Goal: Task Accomplishment & Management: Manage account settings

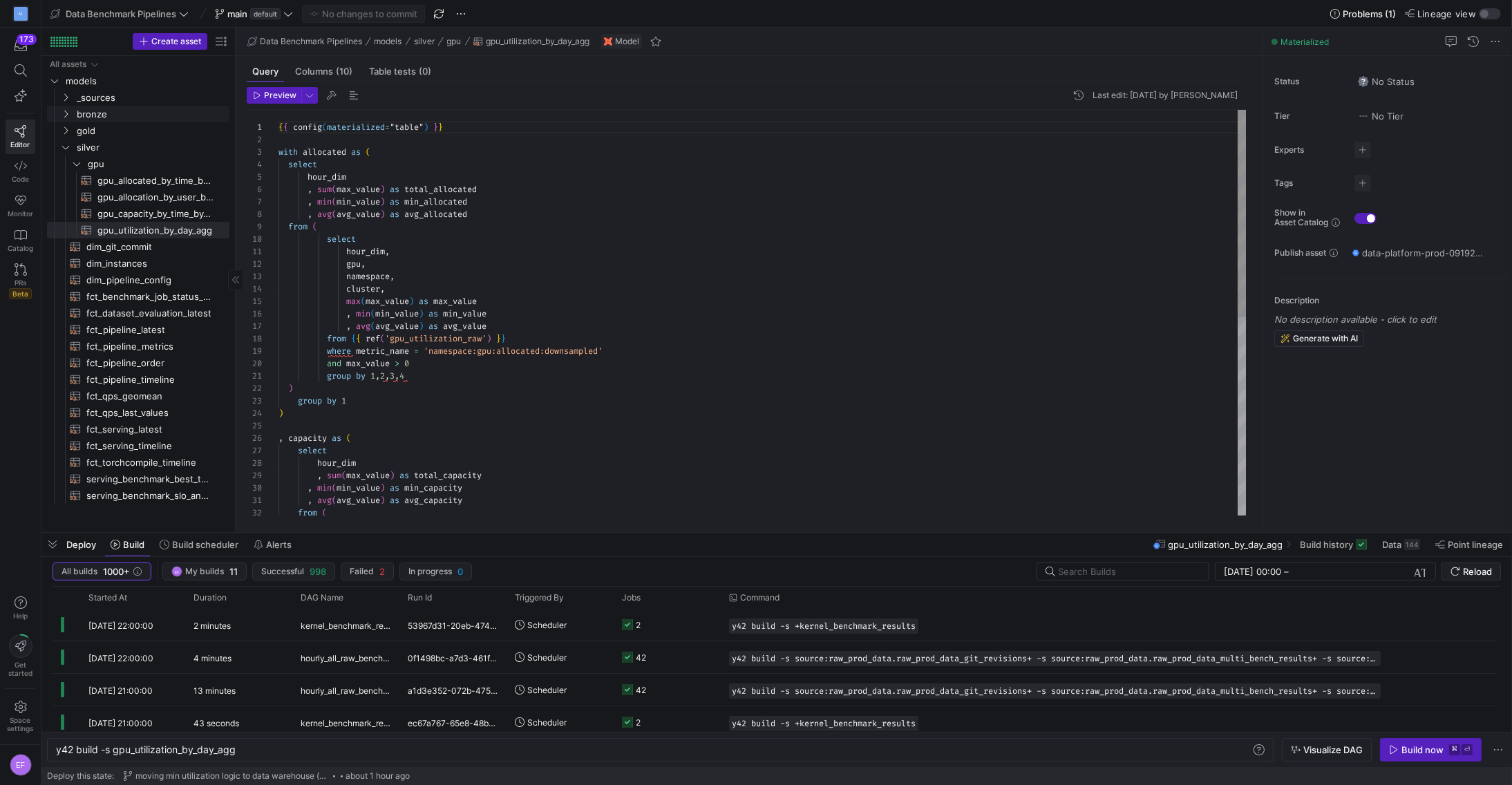
scroll to position [0, 179]
click at [62, 148] on icon "Press SPACE to select this row." at bounding box center [66, 147] width 10 height 8
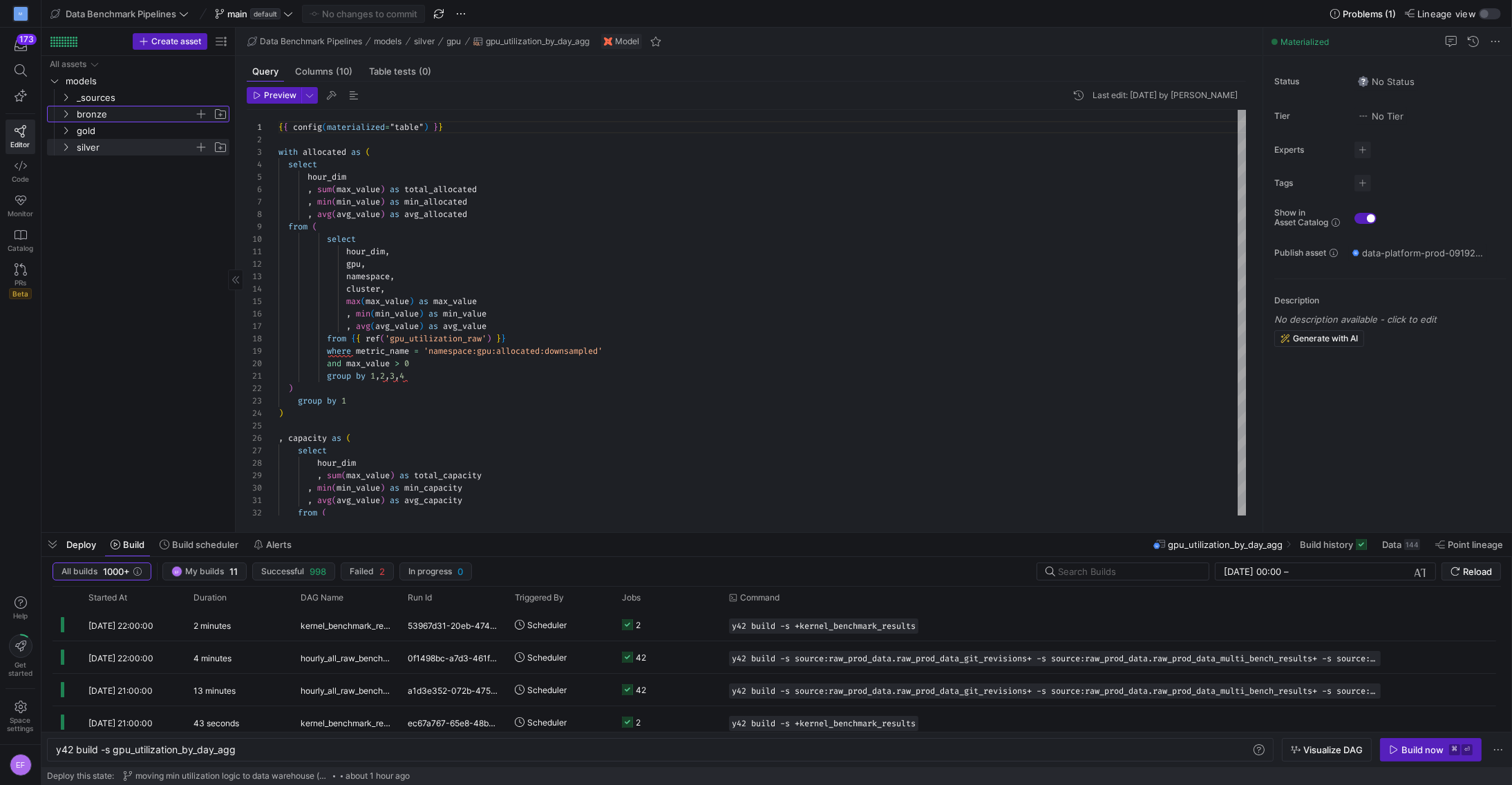
click at [64, 117] on icon "Press SPACE to select this row." at bounding box center [66, 114] width 10 height 8
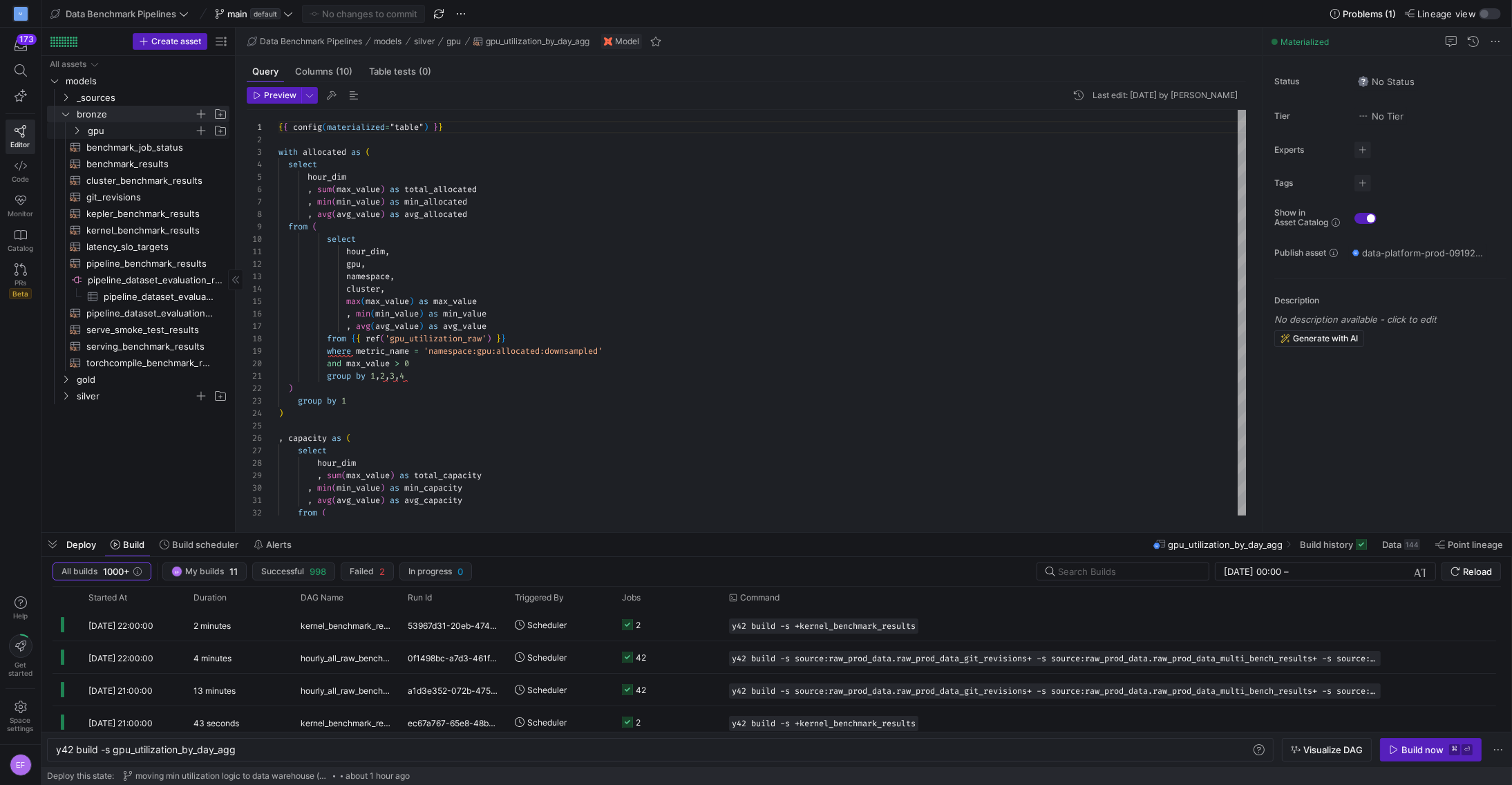
click at [75, 131] on icon "Press SPACE to select this row." at bounding box center [77, 130] width 10 height 8
click at [143, 143] on span "gpu_utilization_raw​​​​​​​​​​" at bounding box center [155, 147] width 116 height 16
type textarea "{{ config(materialized="table") }} select timestamp as timestamp_dim, timestamp…"
type textarea "y42 build -s gpu_utilization_raw"
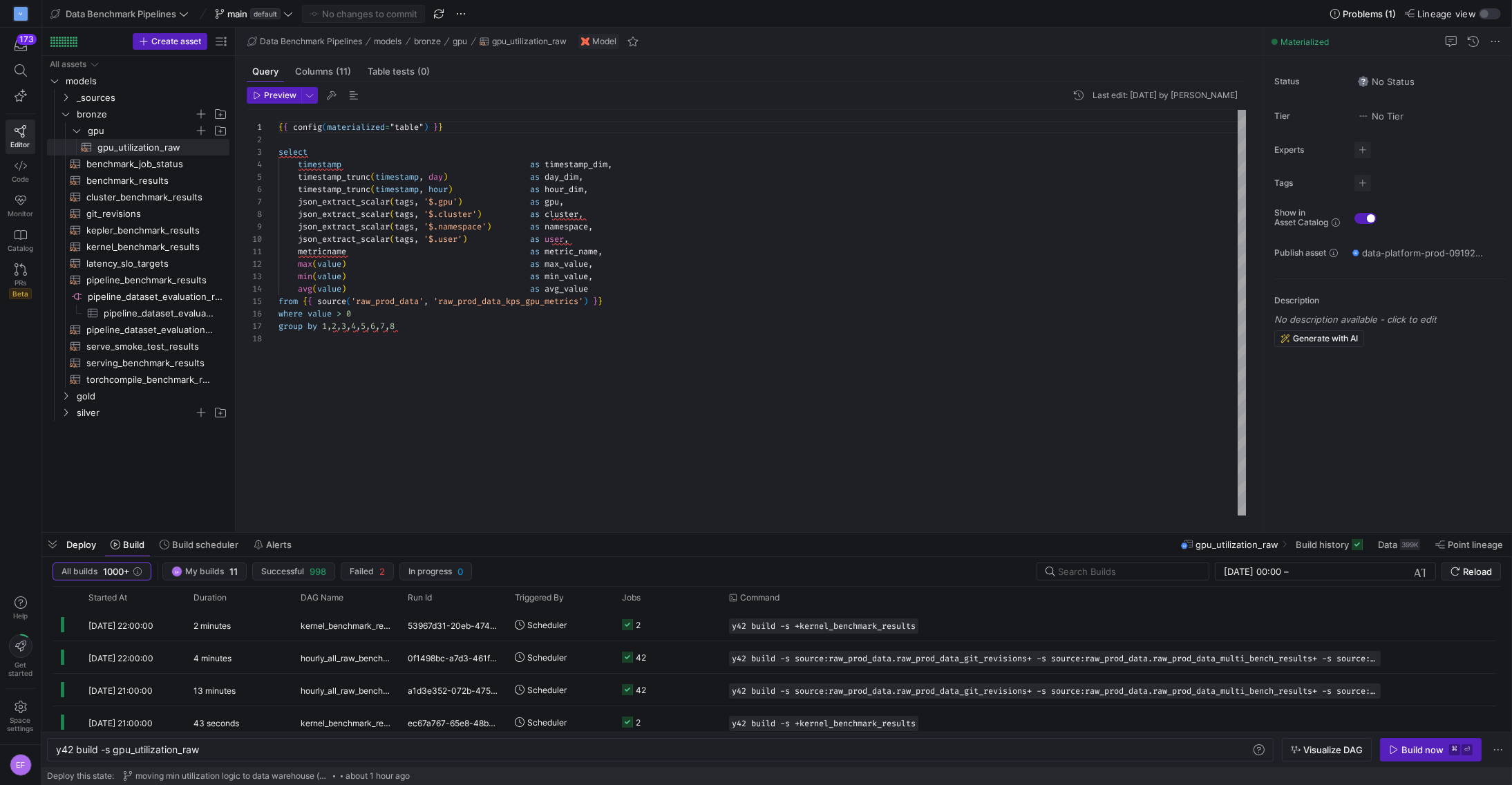
type textarea "metricname as metric_name, max(value) as max_value, min(value) as min_value, av…"
click at [403, 494] on div "{ { config ( materialized = "table" ) } } select timestamp as timestamp_dim , t…" at bounding box center [763, 314] width 969 height 407
click at [1339, 541] on span "Build history" at bounding box center [1322, 544] width 53 height 11
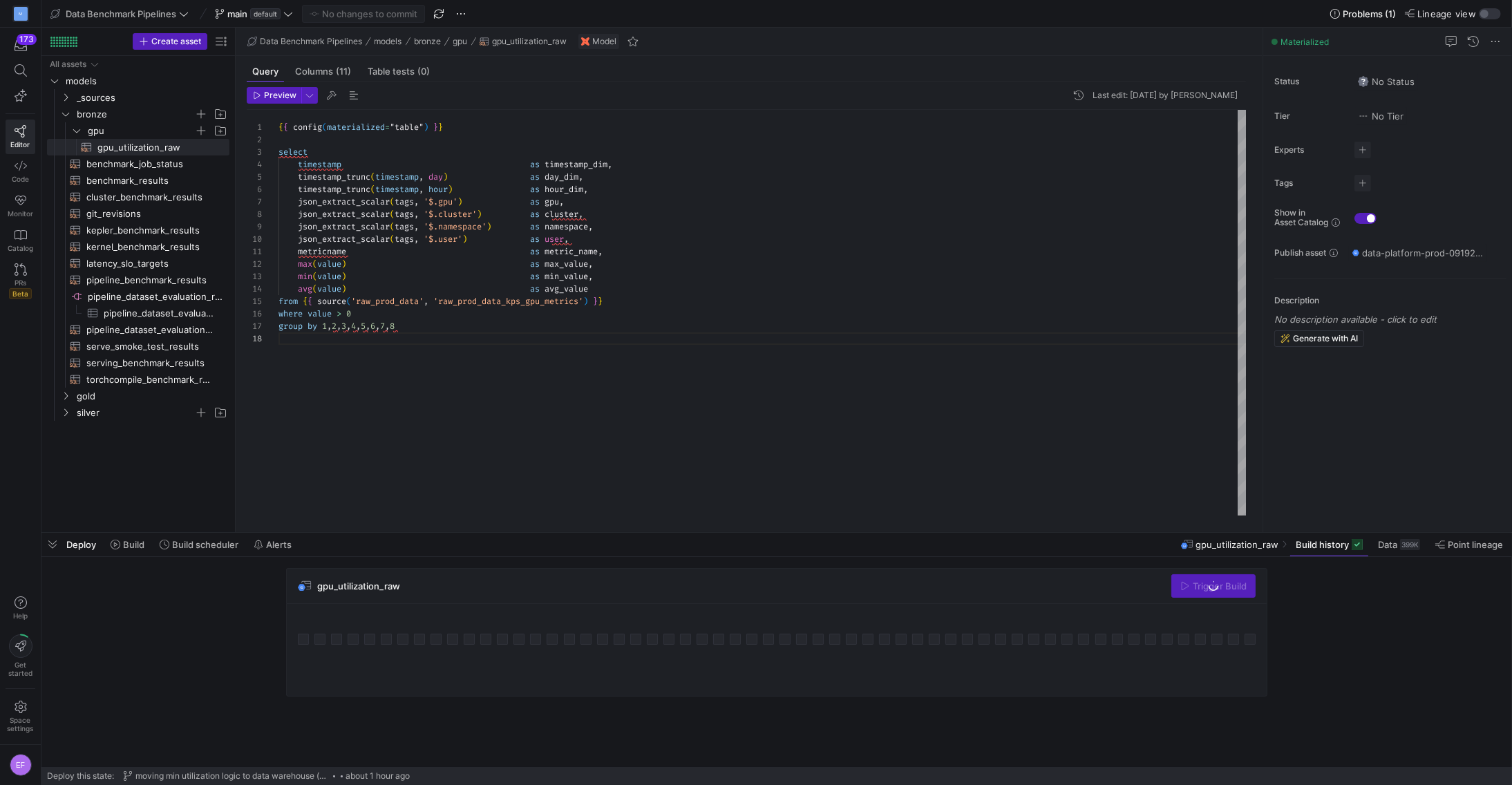
click at [1133, 616] on div at bounding box center [777, 631] width 957 height 33
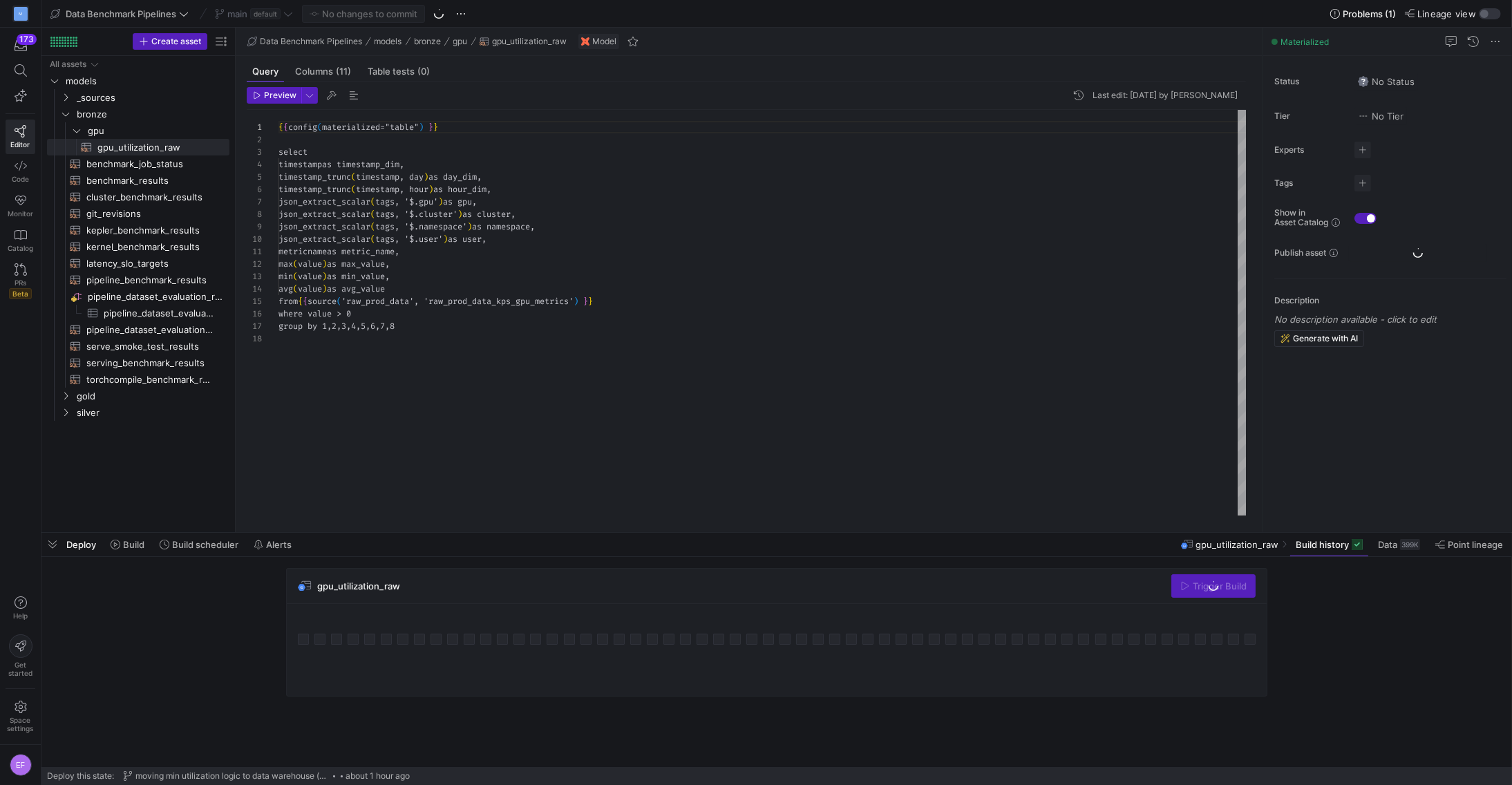
scroll to position [125, 0]
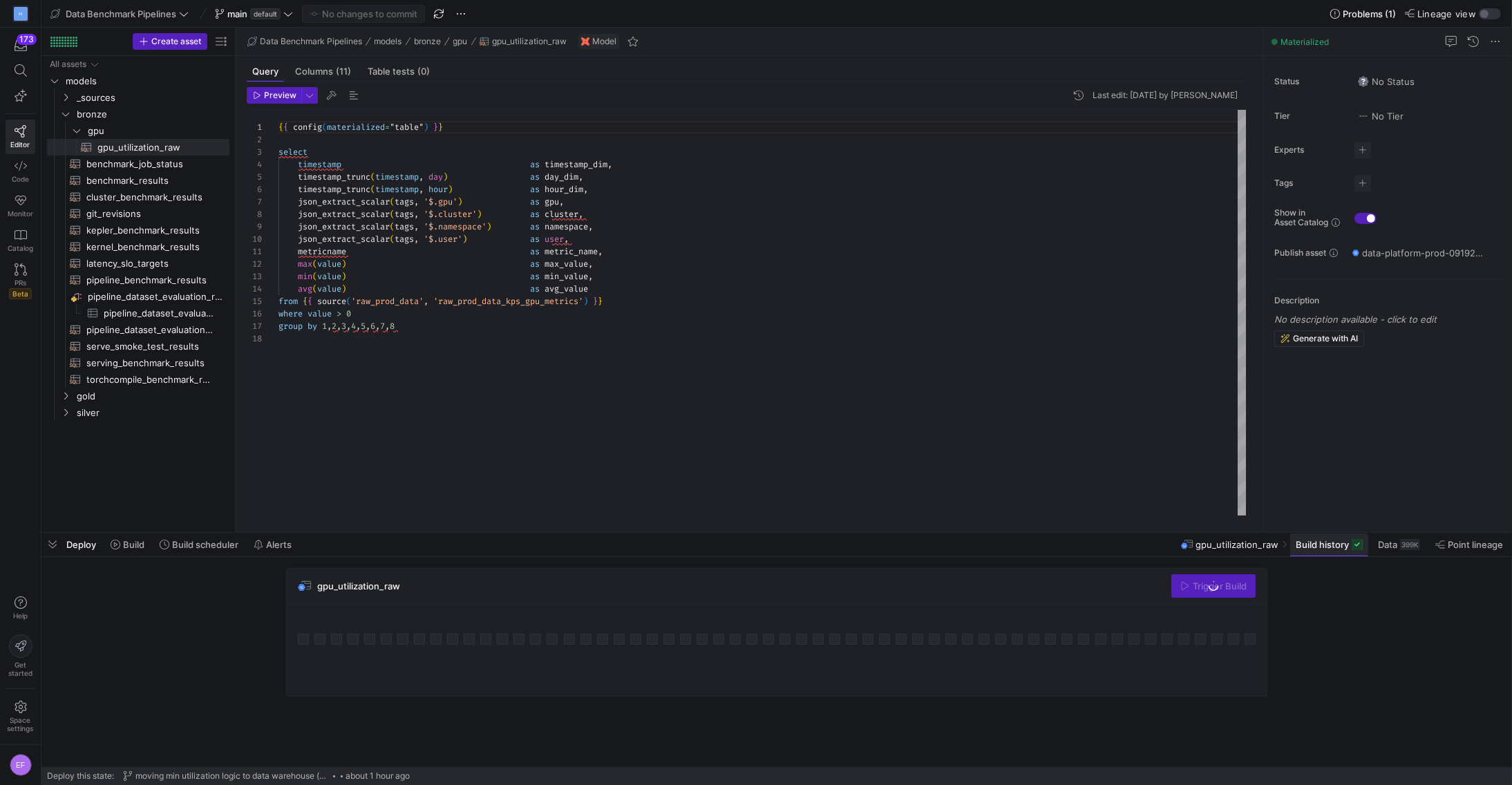
click at [1331, 548] on span "Build history" at bounding box center [1322, 544] width 53 height 11
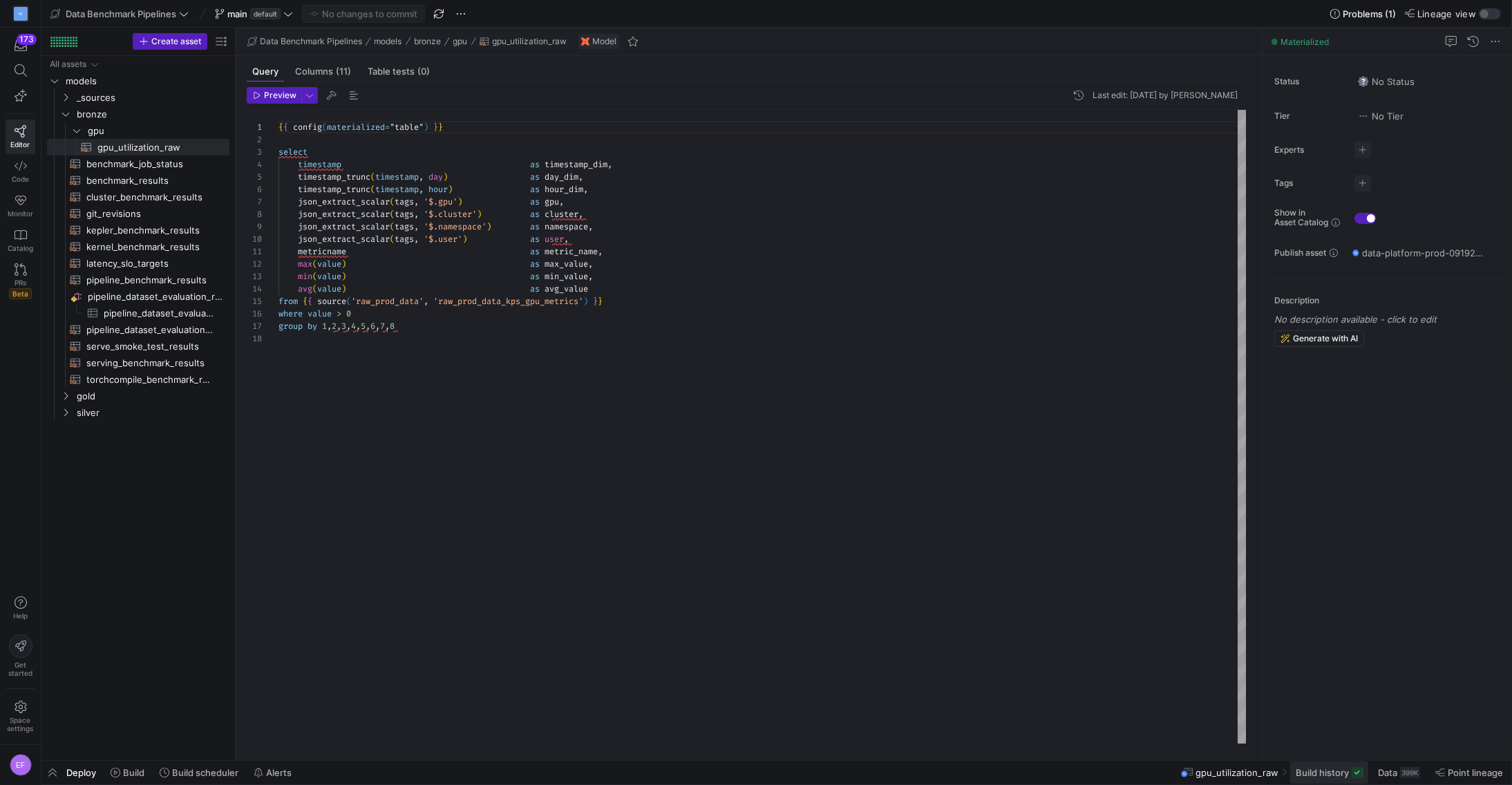
click at [1336, 774] on span "Build history" at bounding box center [1322, 773] width 53 height 11
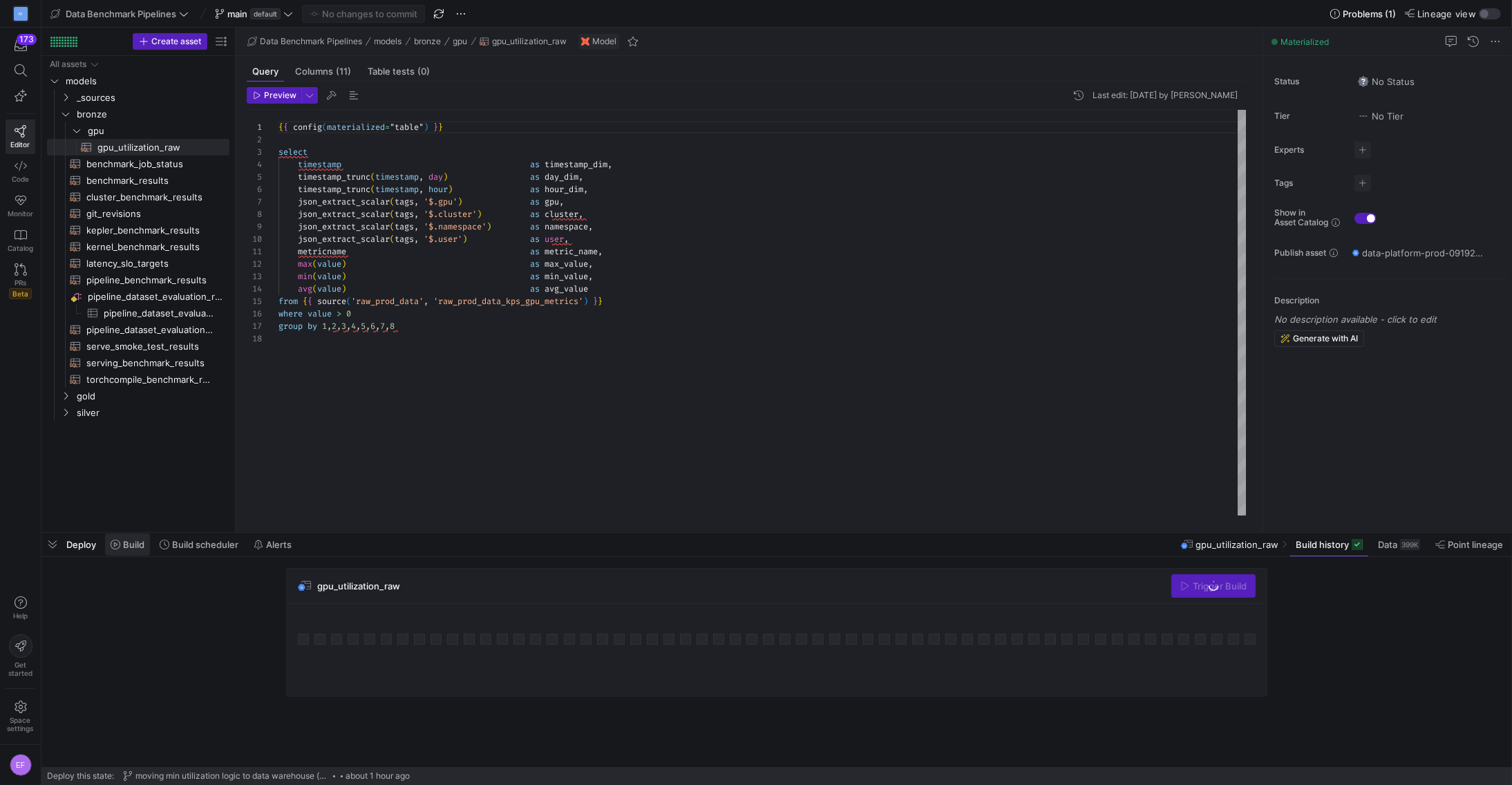
click at [132, 544] on span "Build" at bounding box center [134, 544] width 21 height 11
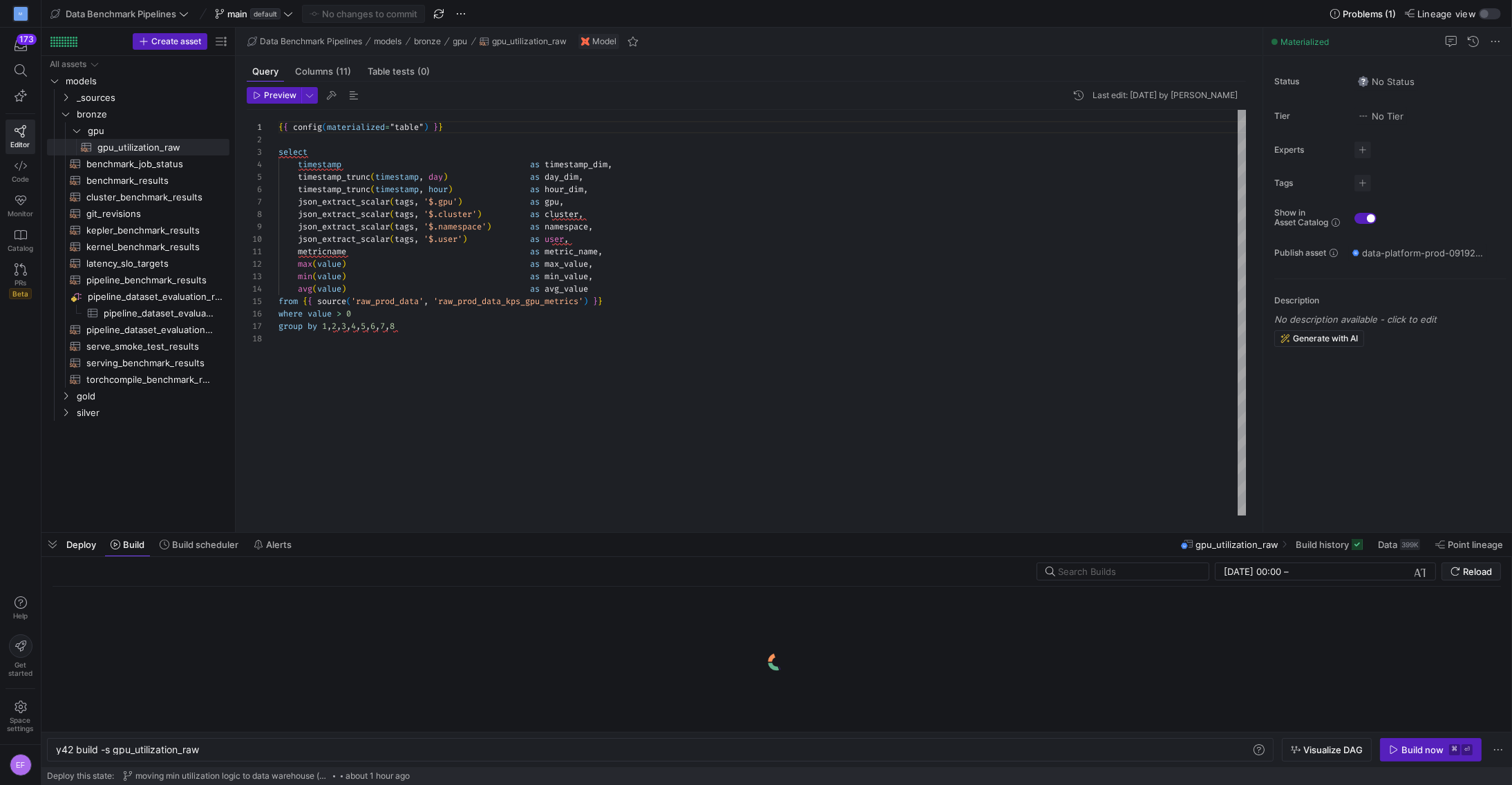
scroll to position [0, 144]
click at [1392, 749] on icon "button" at bounding box center [1394, 750] width 10 height 10
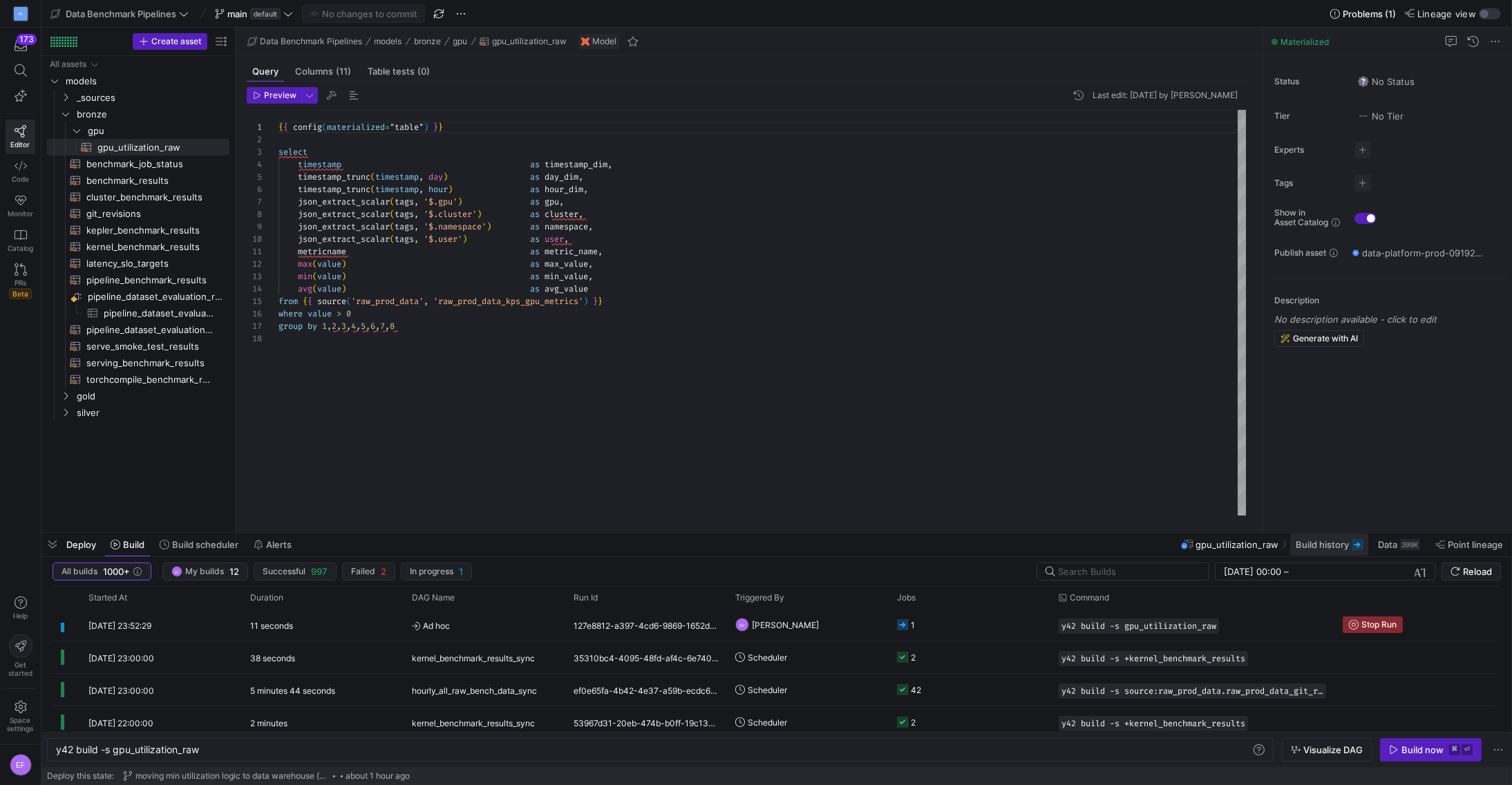
click at [1306, 541] on span "Build history" at bounding box center [1322, 544] width 53 height 11
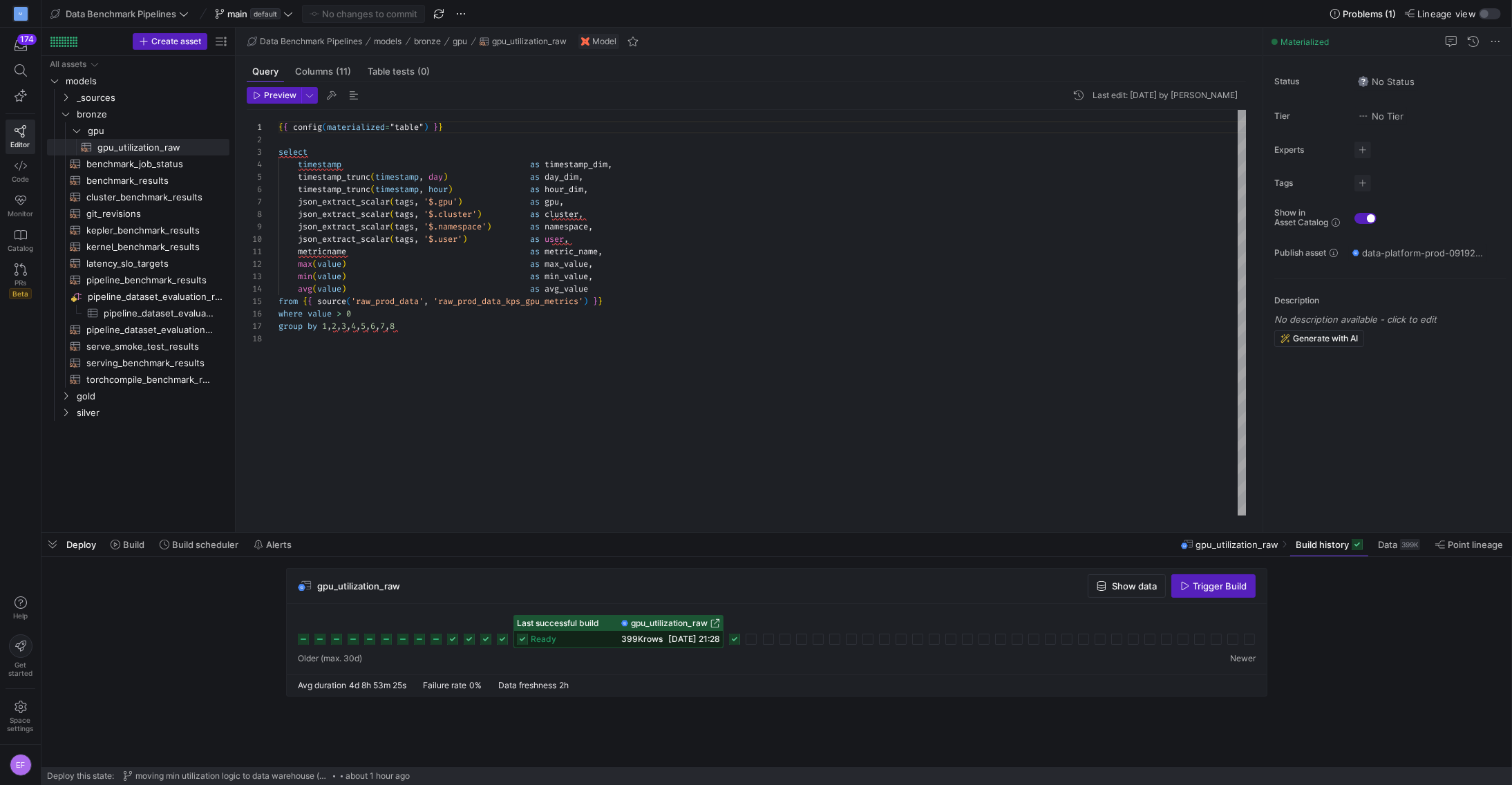
click at [705, 674] on div "Last successful build gpu_utilization_raw ready 399K rows 18/09/25, 21:28" at bounding box center [777, 639] width 980 height 70
click at [520, 641] on icon at bounding box center [519, 639] width 11 height 11
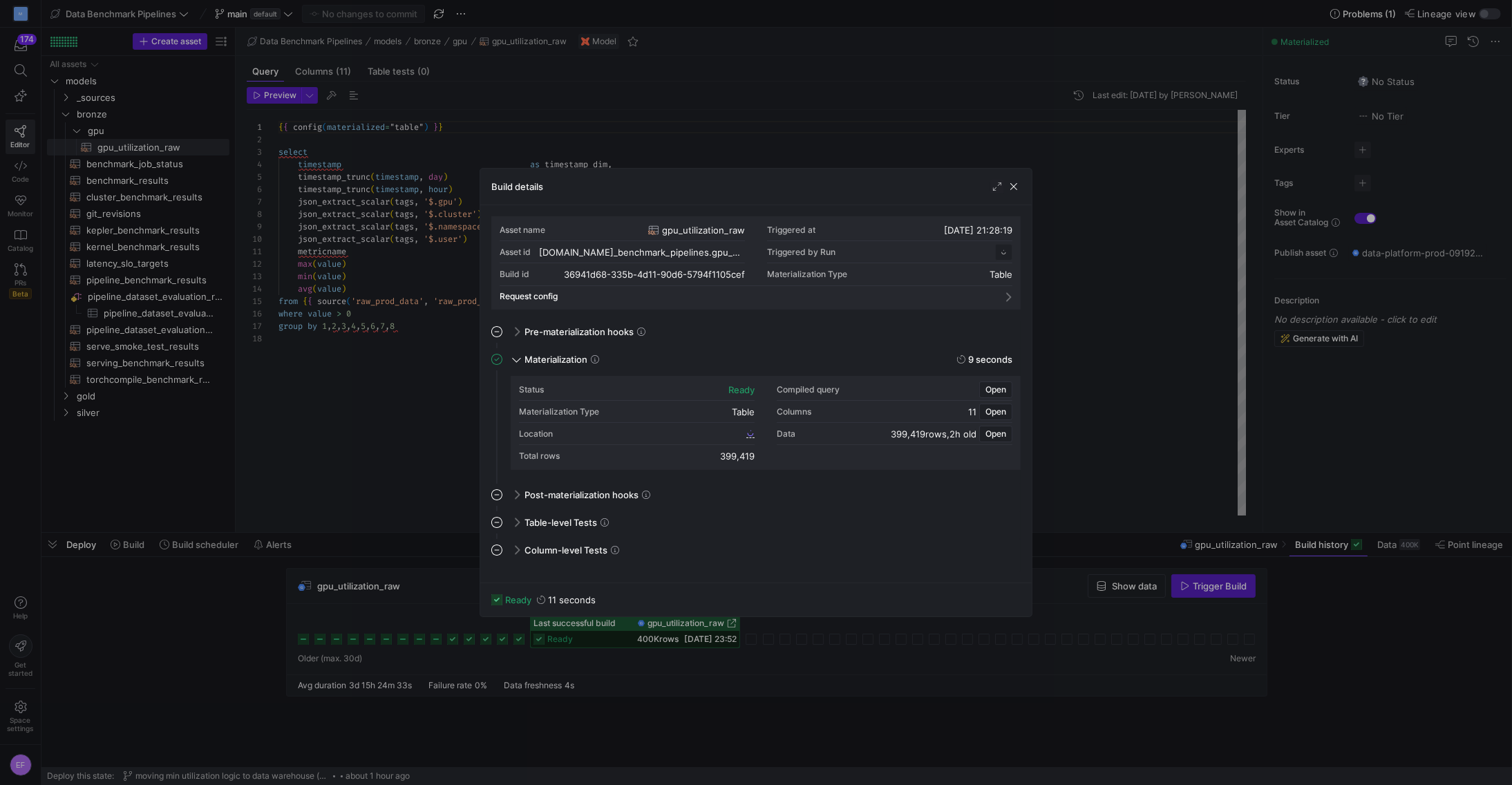
scroll to position [125, 0]
click at [1014, 184] on span "button" at bounding box center [1013, 186] width 14 height 14
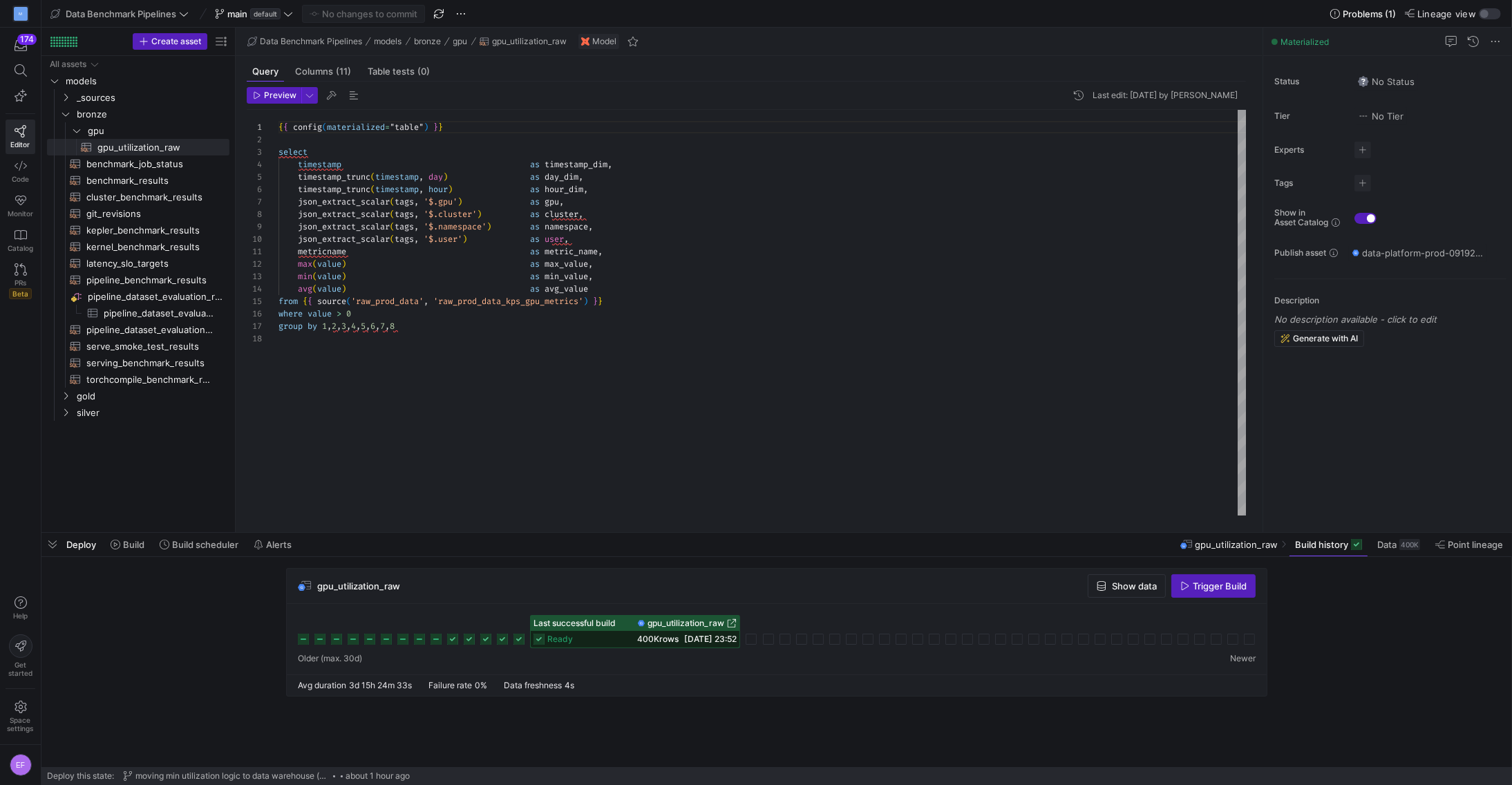
click at [506, 642] on icon at bounding box center [502, 639] width 11 height 11
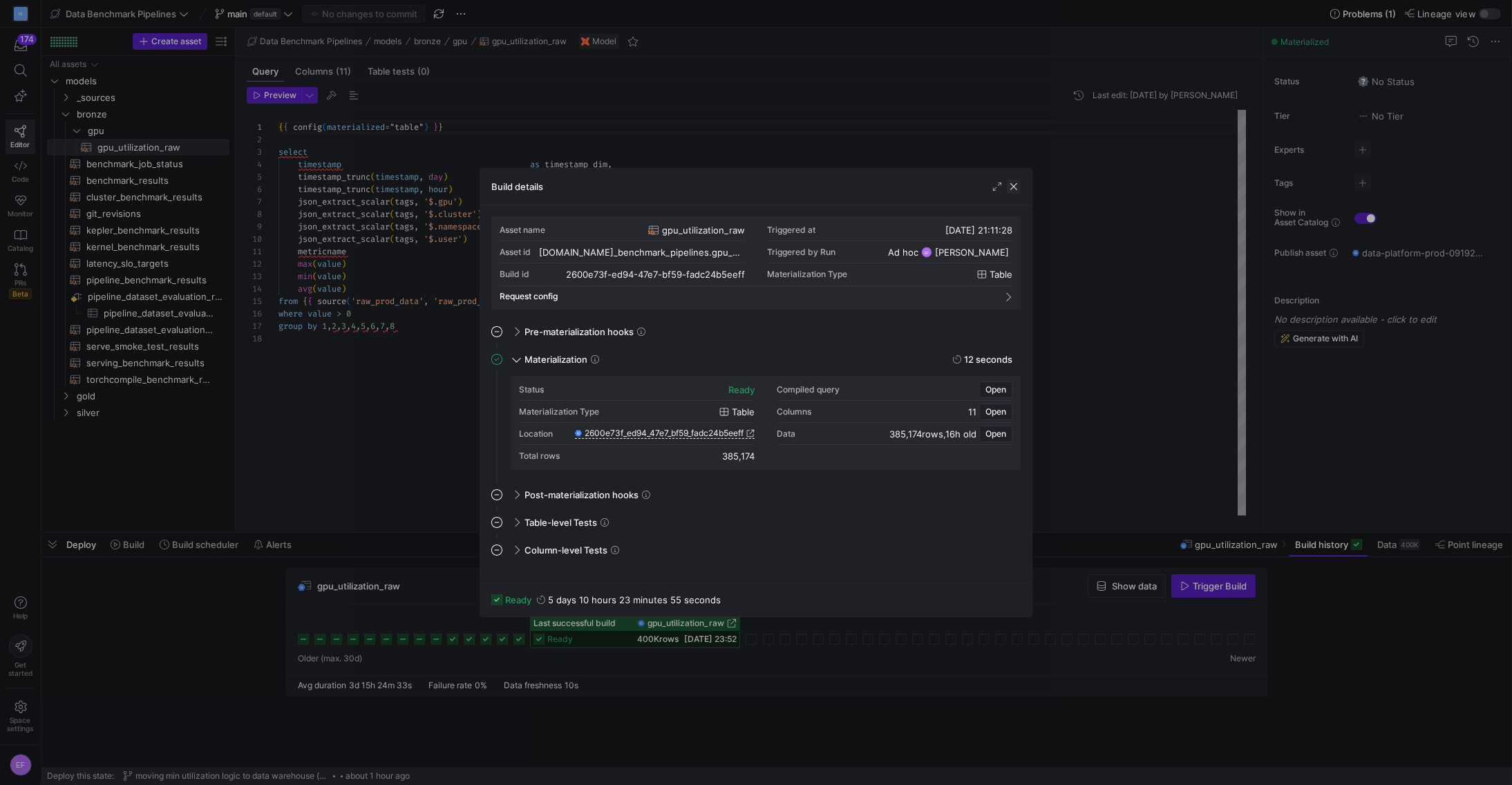
click at [1015, 186] on span "button" at bounding box center [1013, 186] width 14 height 14
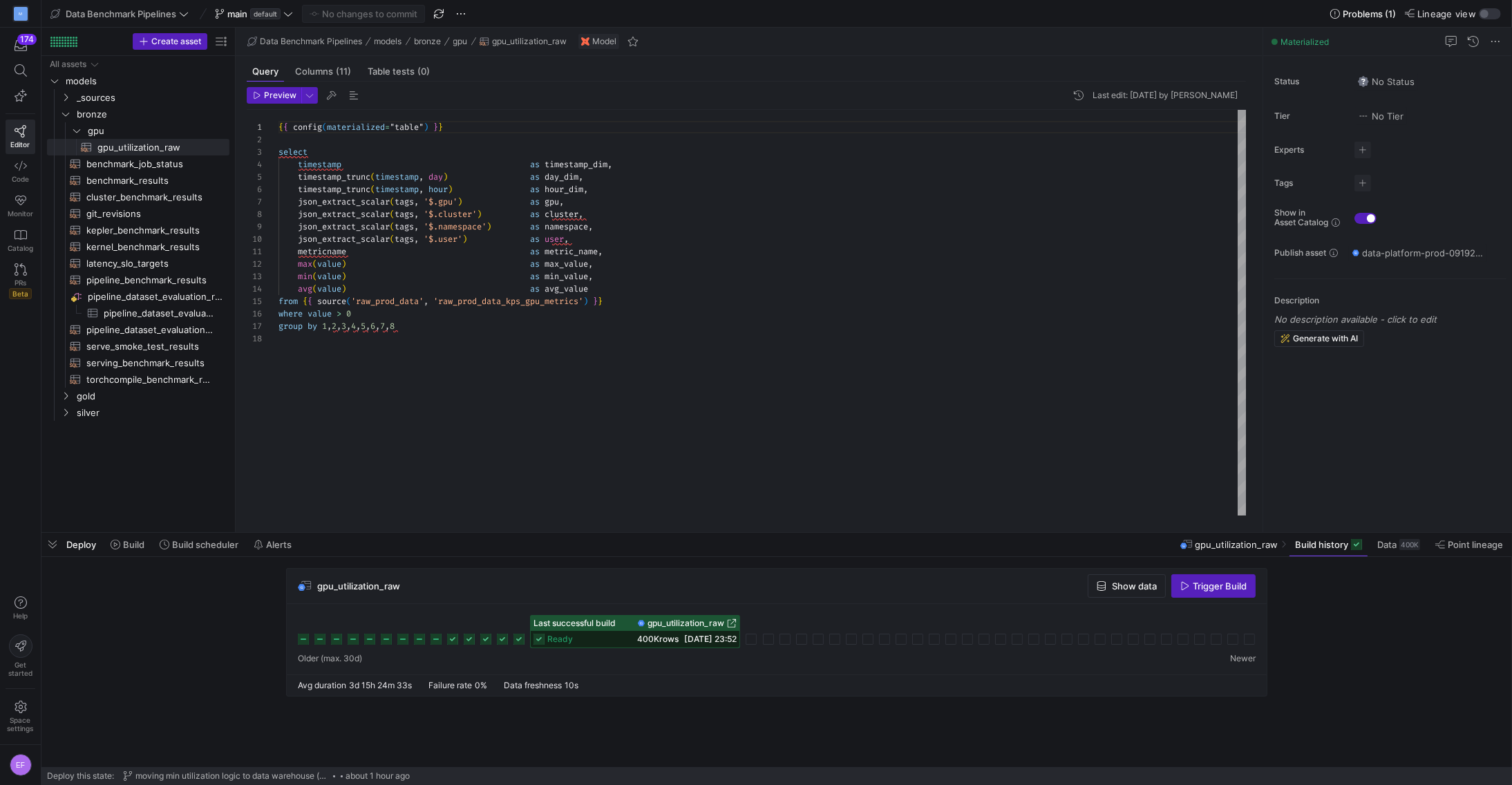
click at [521, 642] on icon at bounding box center [519, 639] width 11 height 11
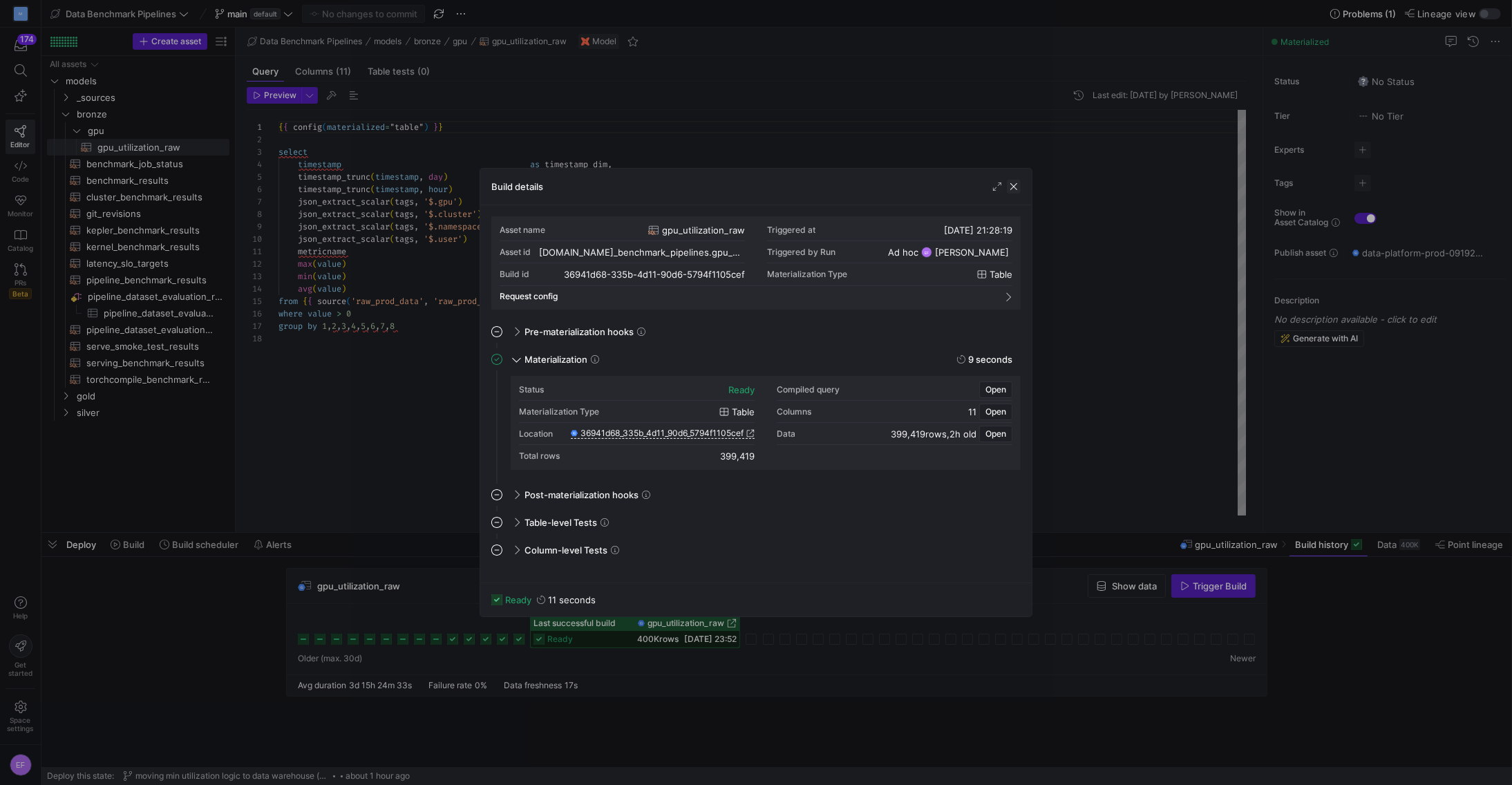
click at [1017, 182] on span "button" at bounding box center [1013, 186] width 14 height 14
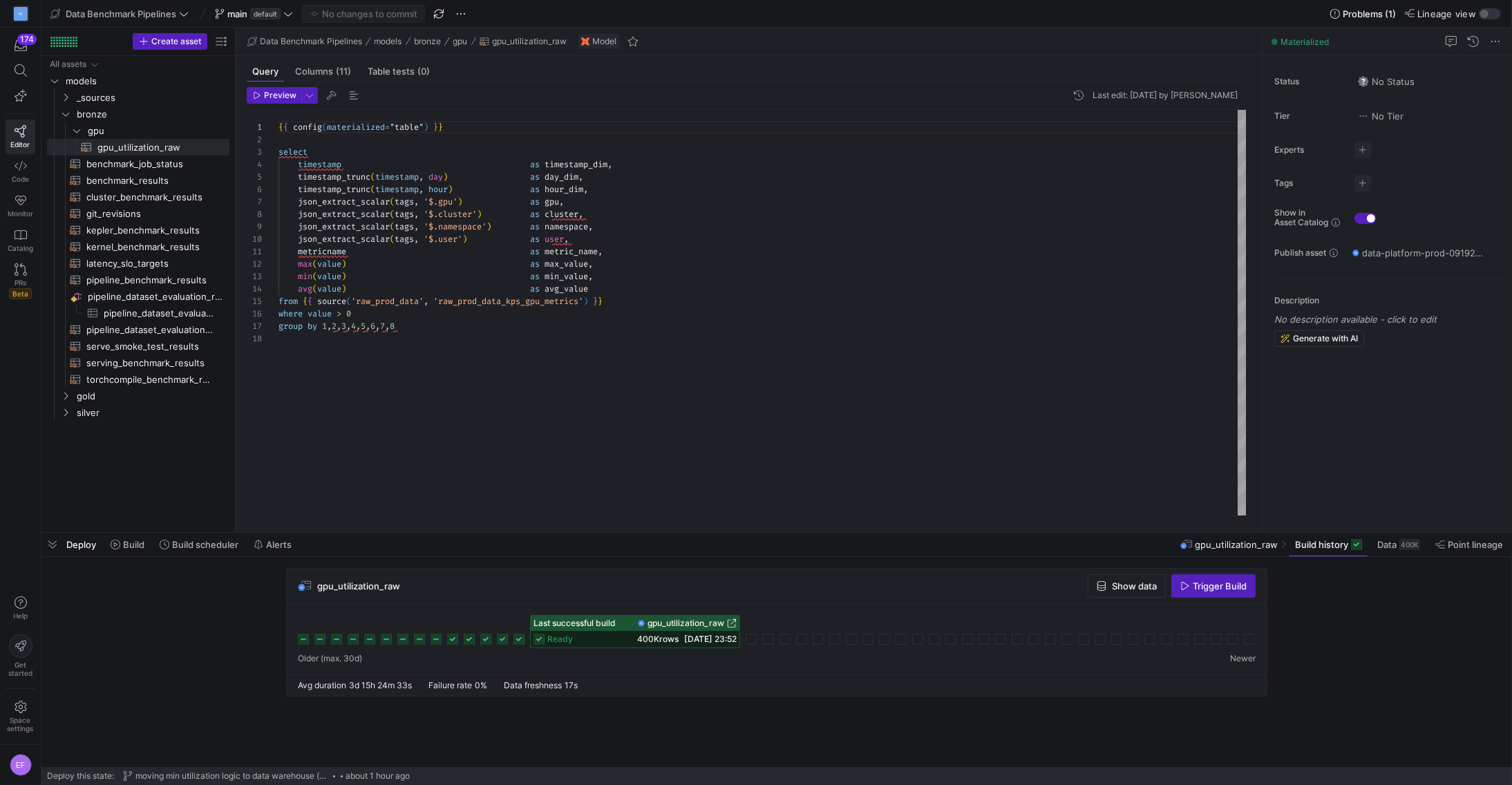
click at [504, 638] on icon at bounding box center [502, 639] width 11 height 11
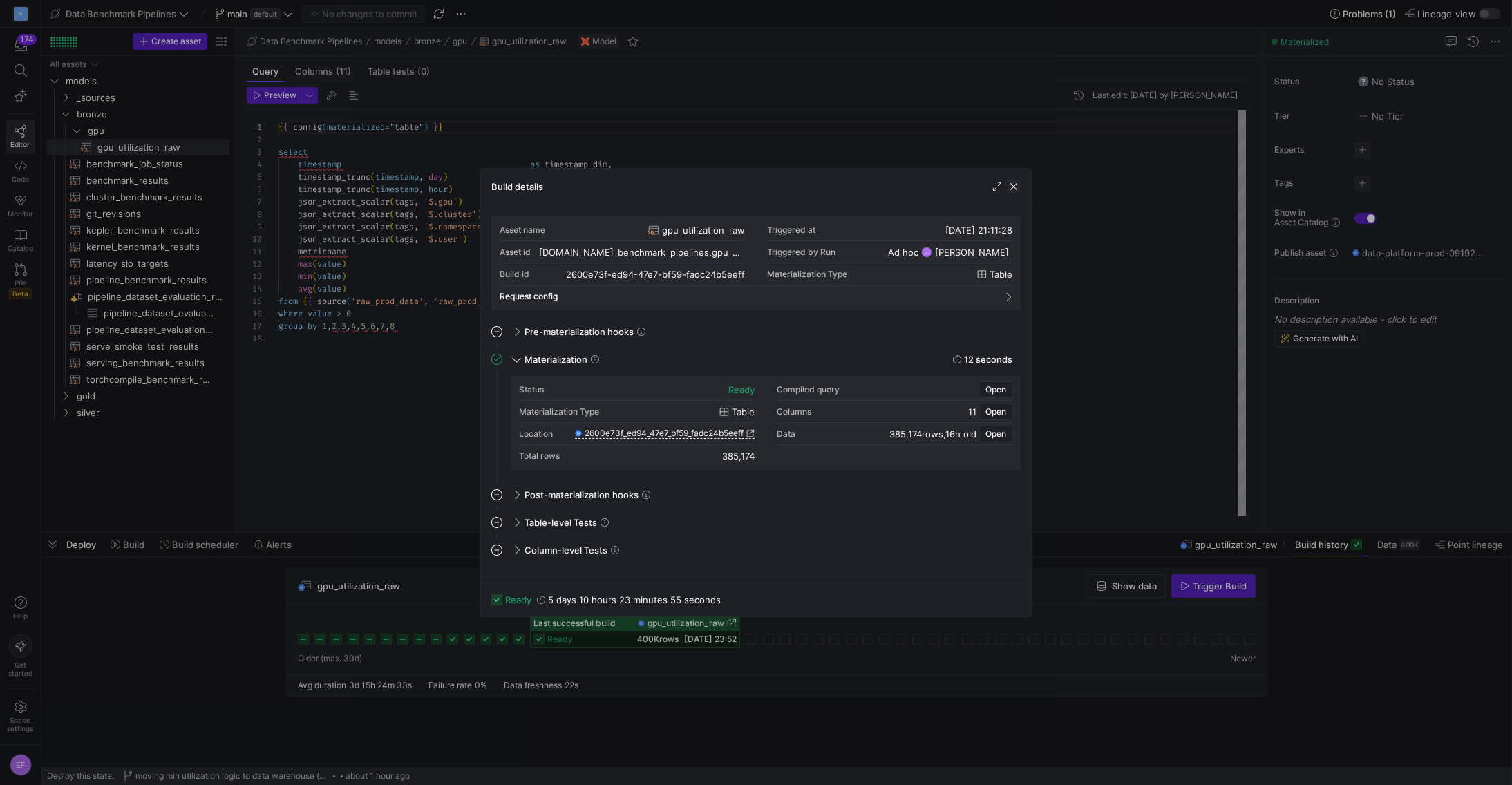
click at [1015, 185] on span "button" at bounding box center [1013, 186] width 14 height 14
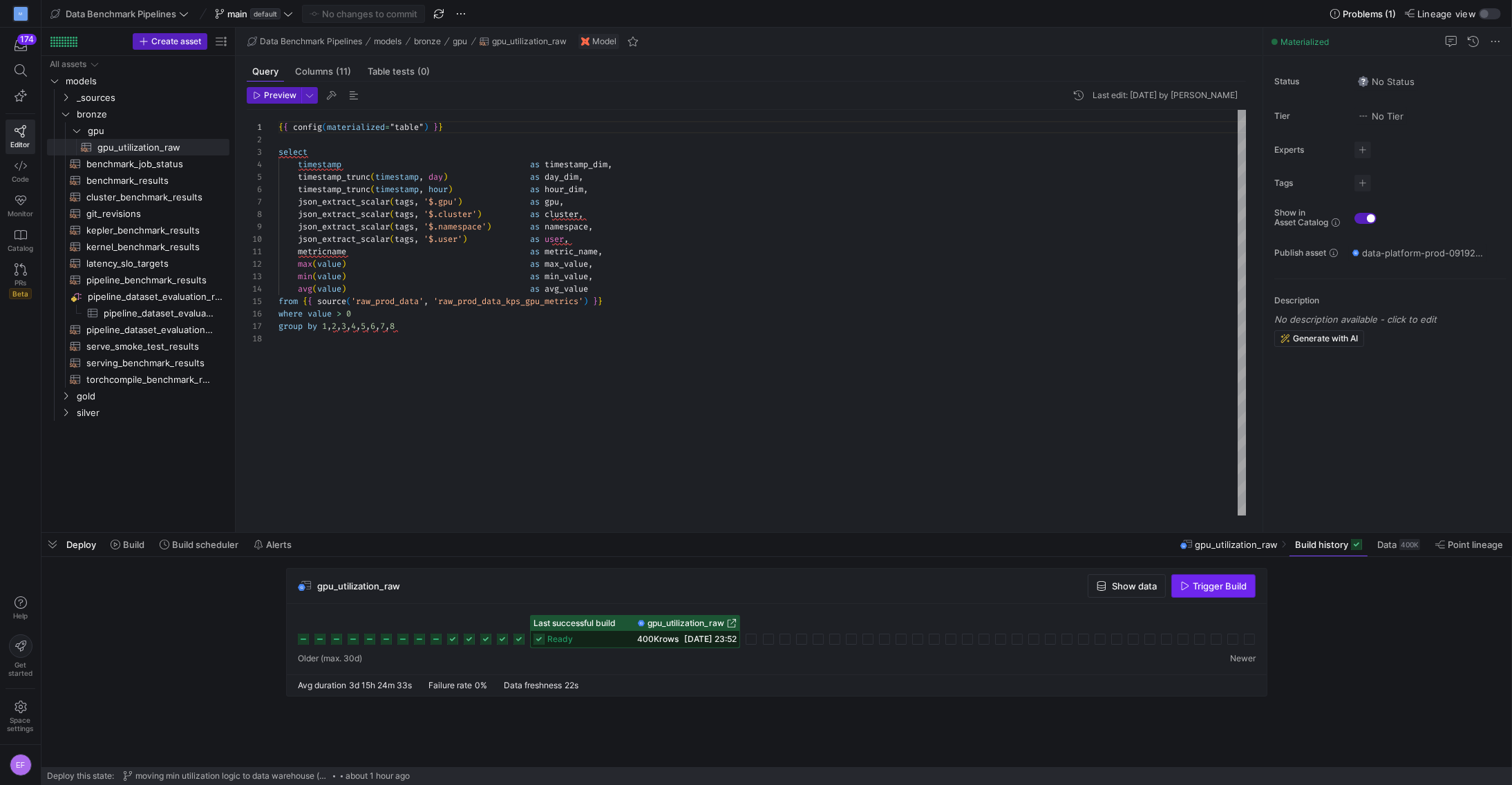
click at [1210, 586] on span "Trigger Build" at bounding box center [1220, 587] width 54 height 11
click at [133, 535] on div at bounding box center [776, 532] width 1470 height 6
click at [134, 552] on span at bounding box center [127, 544] width 45 height 22
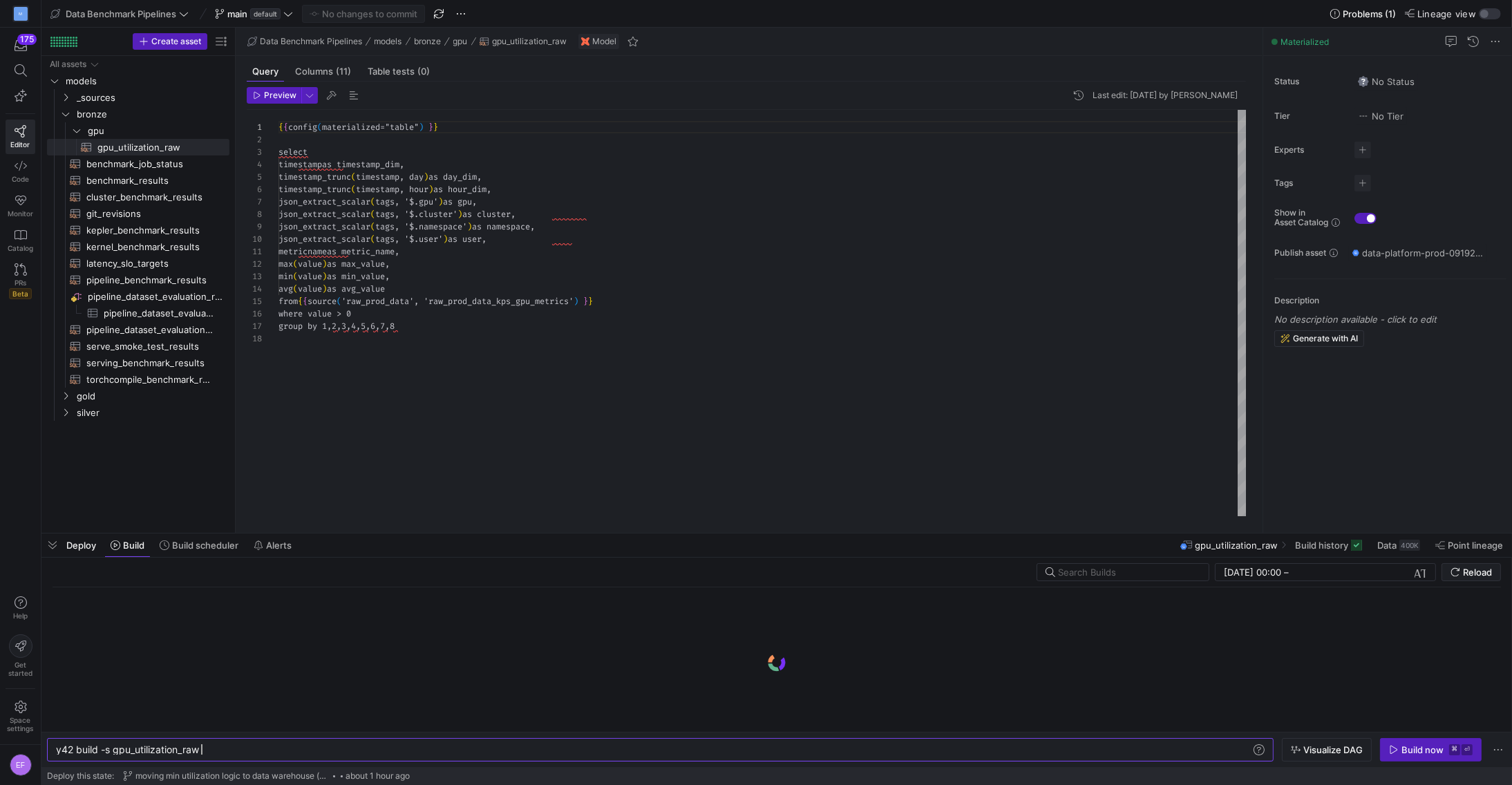
scroll to position [0, 144]
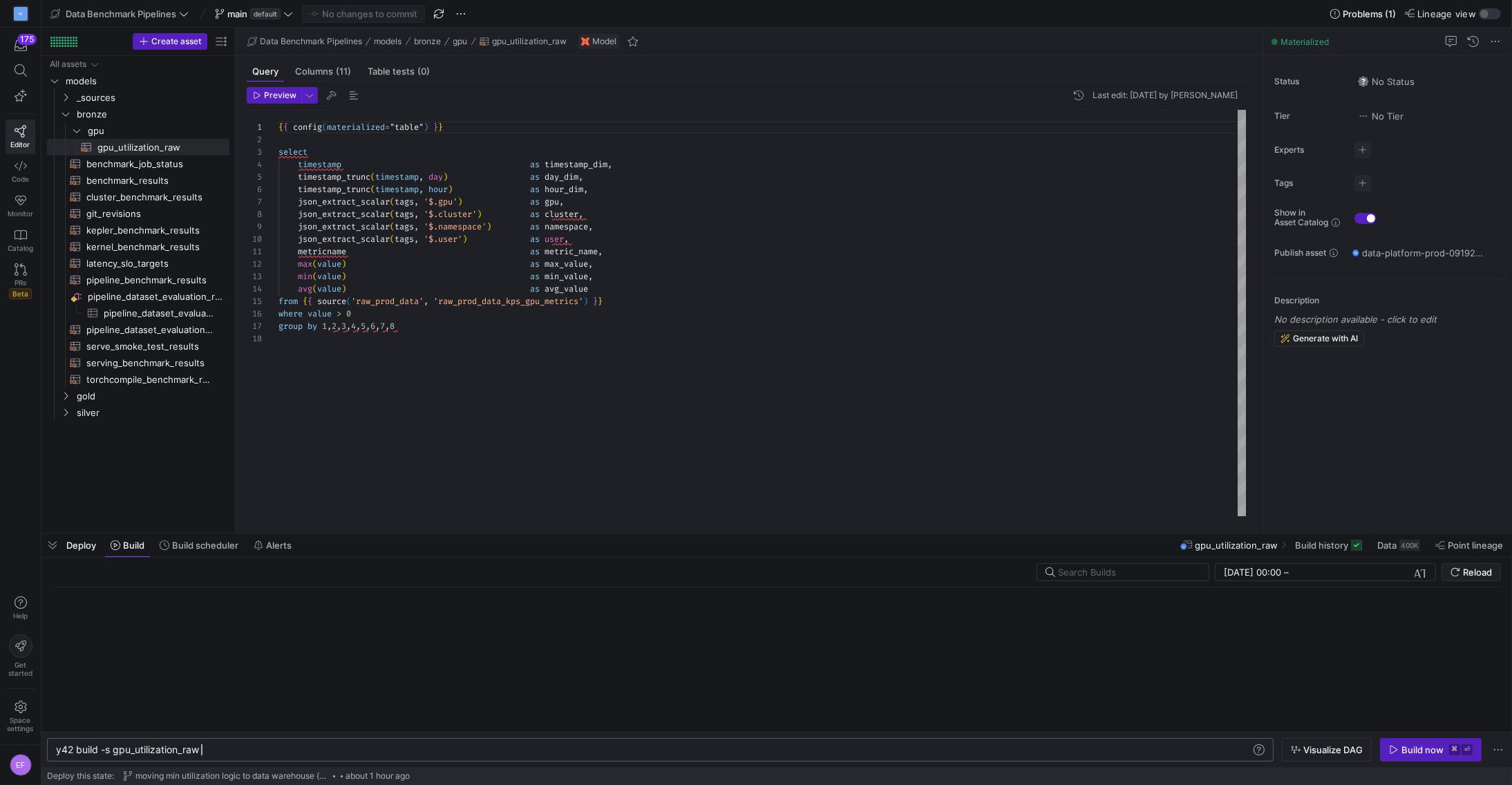
click at [222, 757] on div "y42 build -s gpu_utilization_raw y42 build -s gpu_utilization_raw" at bounding box center [660, 749] width 1226 height 23
click at [223, 751] on div "y42 build -s gpu_utilization_raw" at bounding box center [654, 750] width 1195 height 11
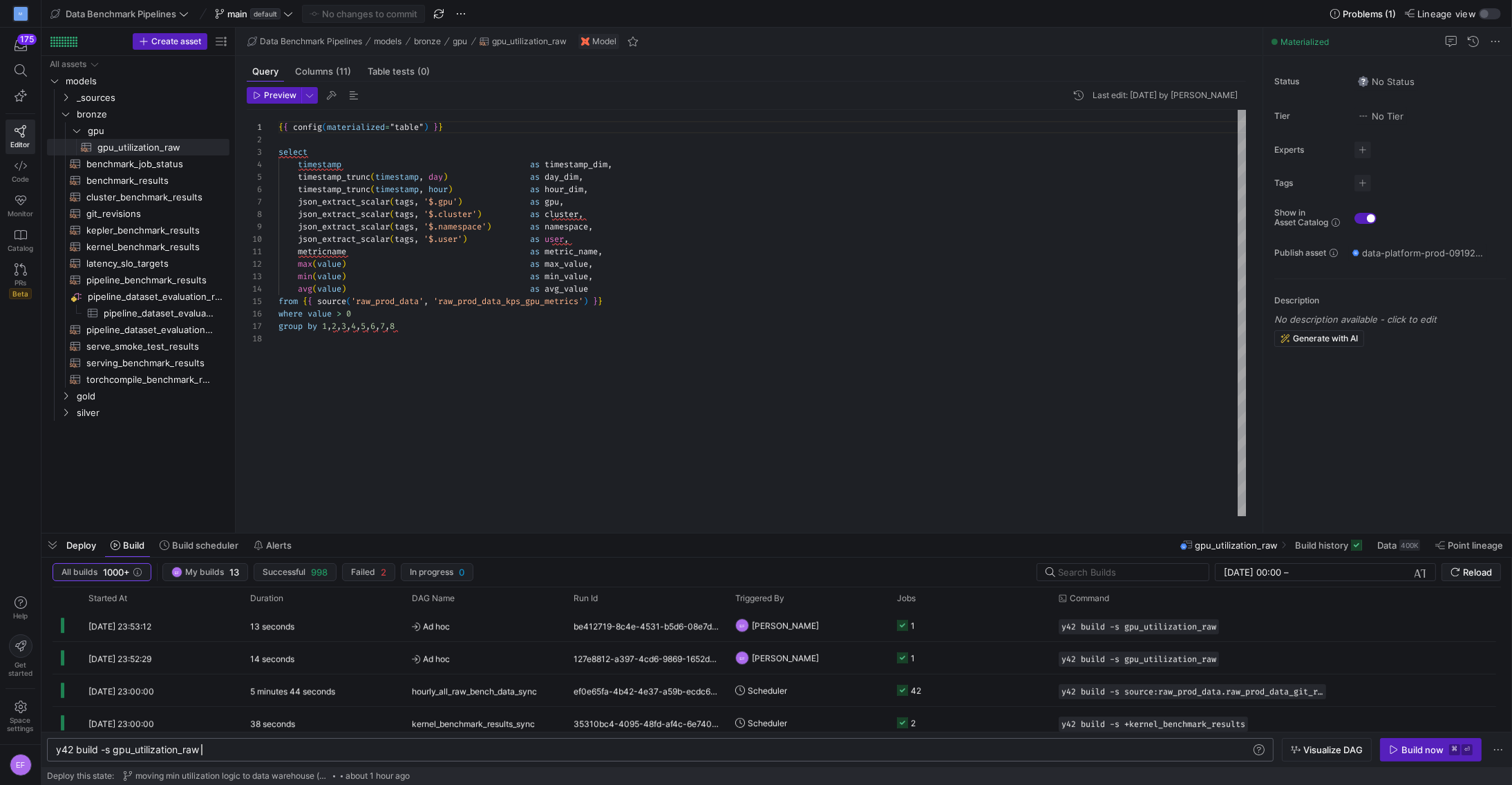
scroll to position [0, 151]
type textarea "y42 build -s gpu_utilization_raw+"
click at [1407, 753] on div "Build now" at bounding box center [1422, 750] width 42 height 11
type textarea "metricname as metric_name, max(value) as max_value, min(value) as min_value, av…"
click at [872, 344] on div "{ { config ( materialized = "table" ) } } select timestamp as timestamp_dim , t…" at bounding box center [763, 314] width 969 height 407
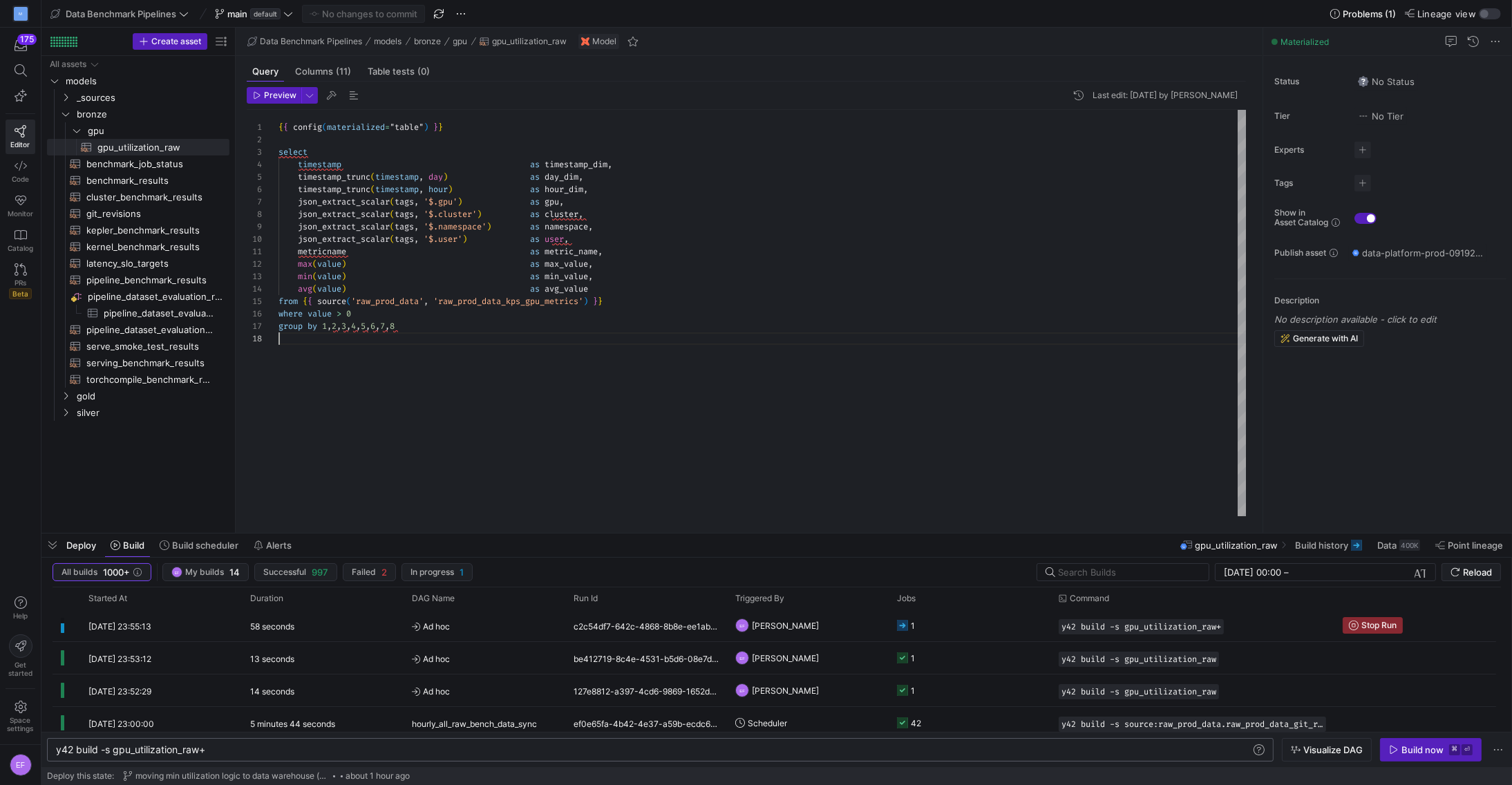
scroll to position [87, 0]
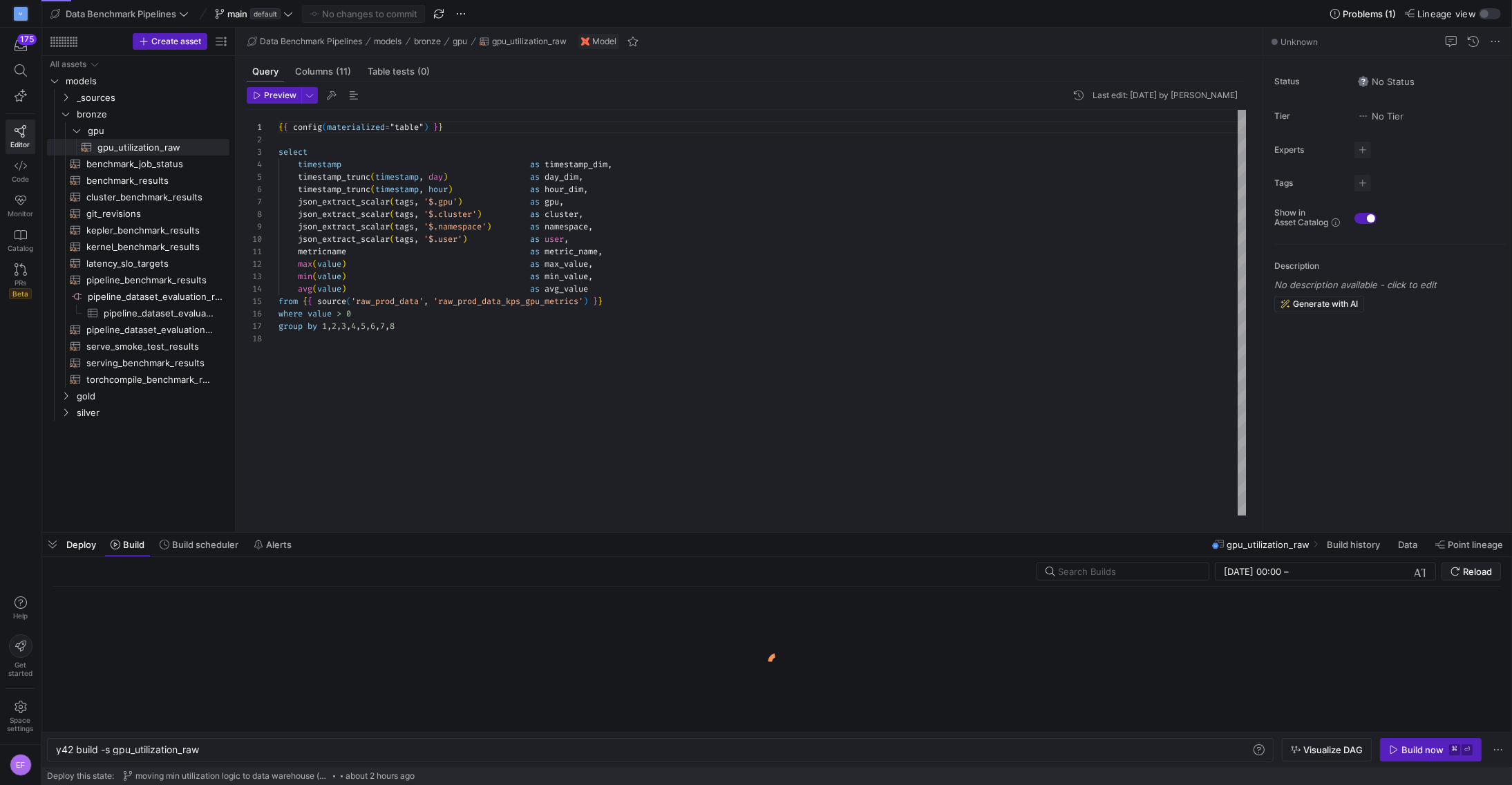
scroll to position [0, 144]
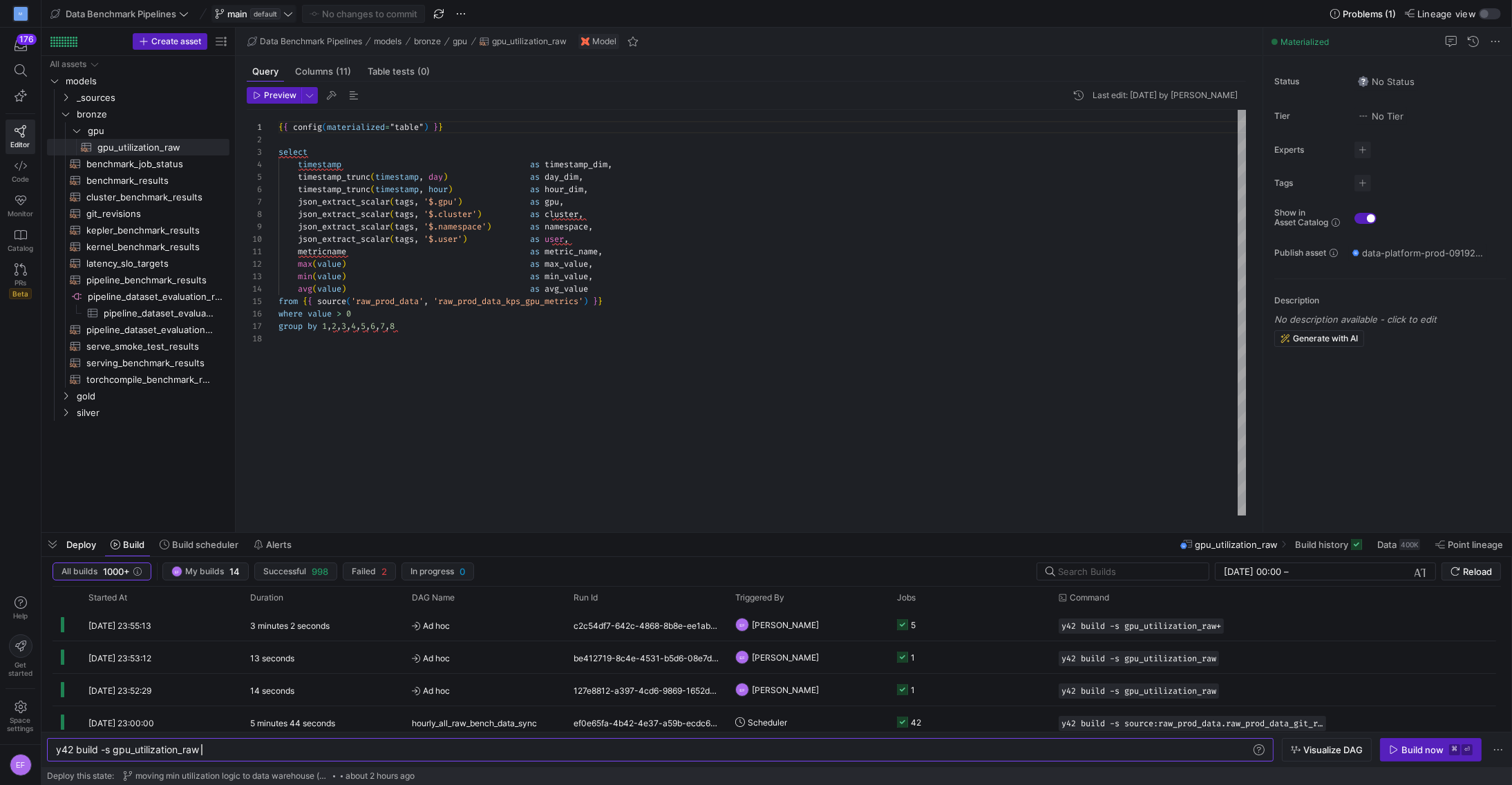
click at [289, 10] on icon at bounding box center [288, 14] width 10 height 10
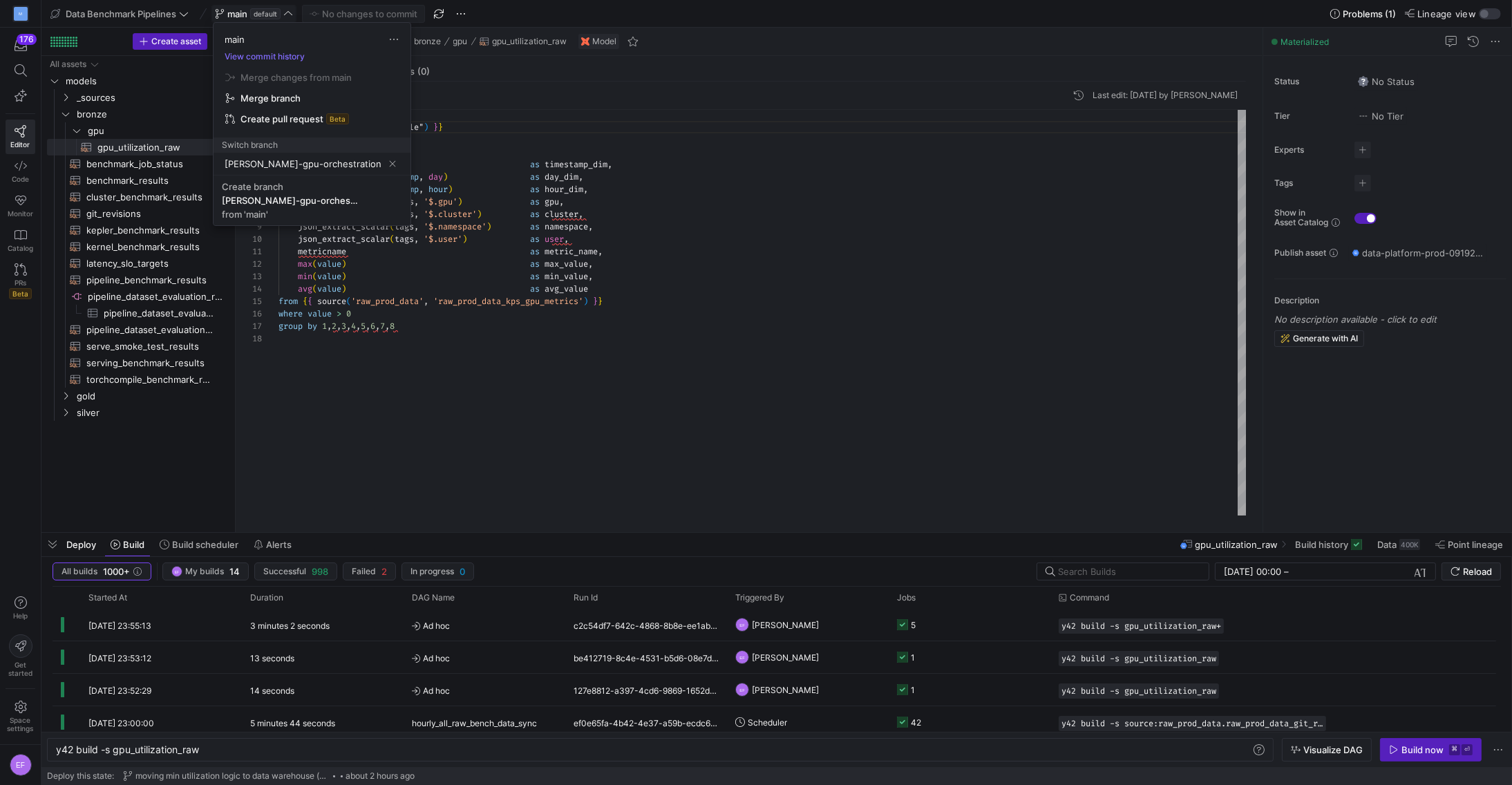
type input "erica-gpu-orchestration"
click at [284, 207] on span "Create branch erica-gpu-orchestration from 'main'" at bounding box center [312, 201] width 181 height 39
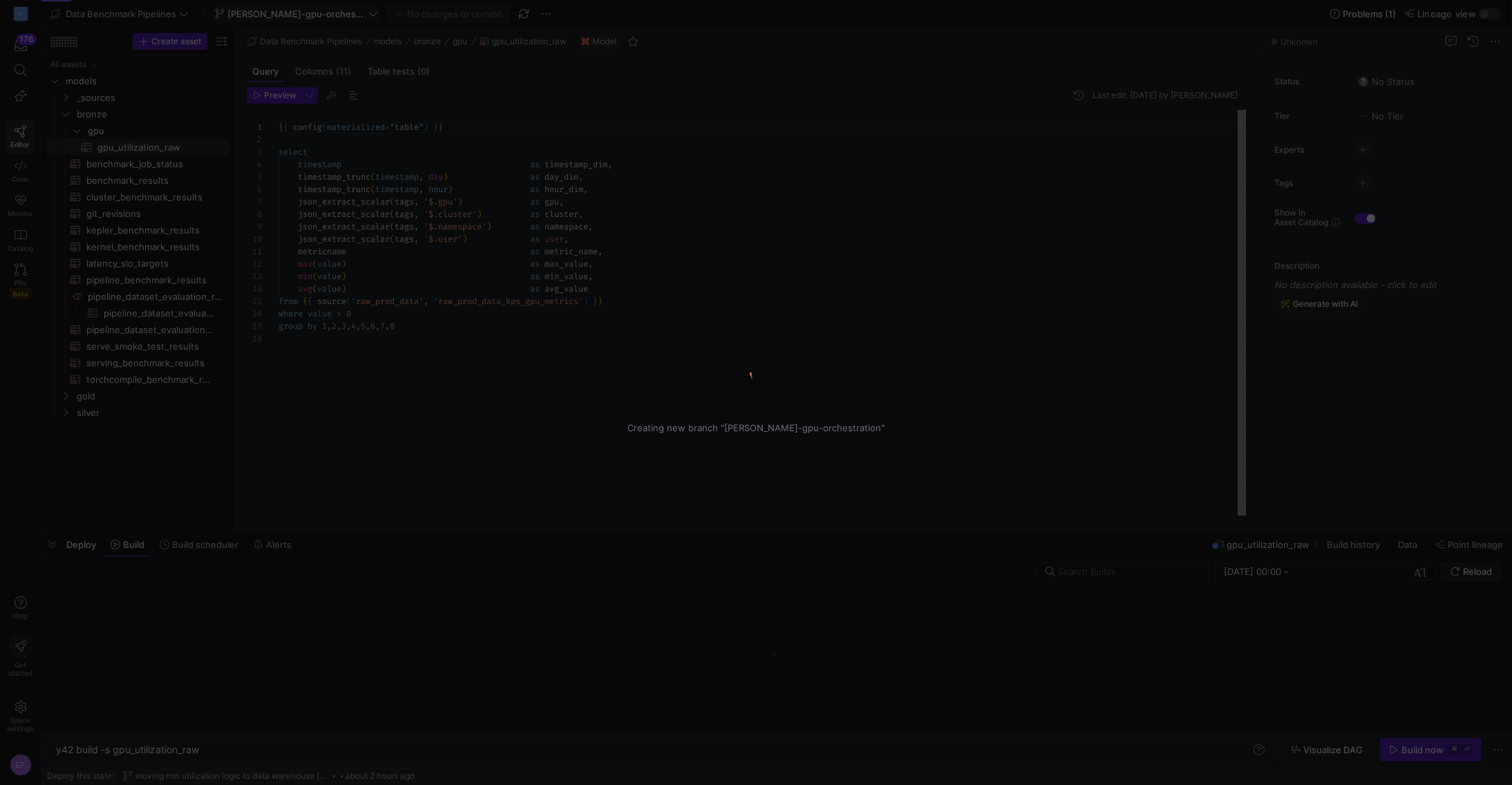
scroll to position [125, 0]
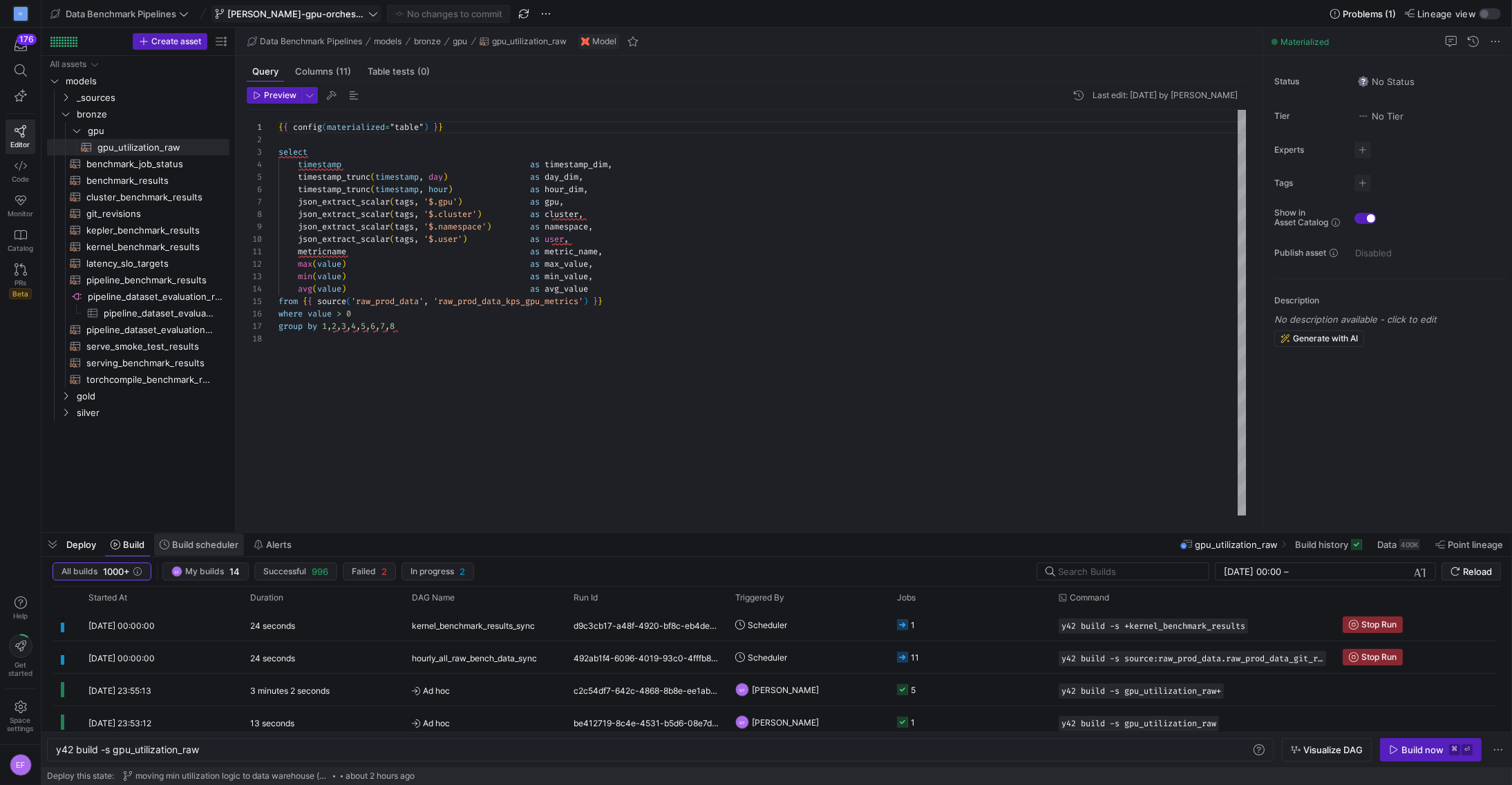
click at [187, 546] on span "Build scheduler" at bounding box center [205, 544] width 66 height 11
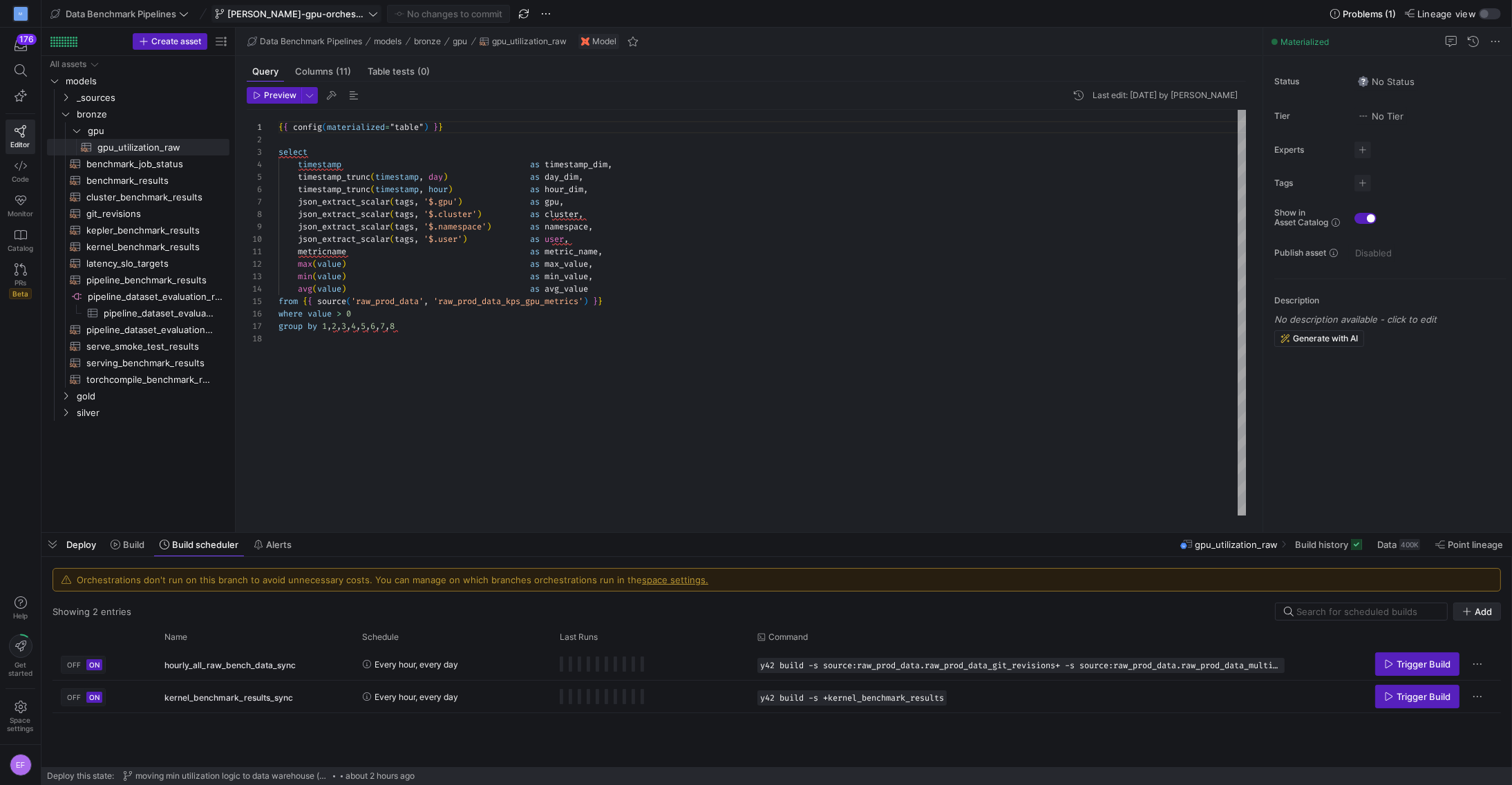
click at [1494, 611] on span "button" at bounding box center [1476, 612] width 46 height 16
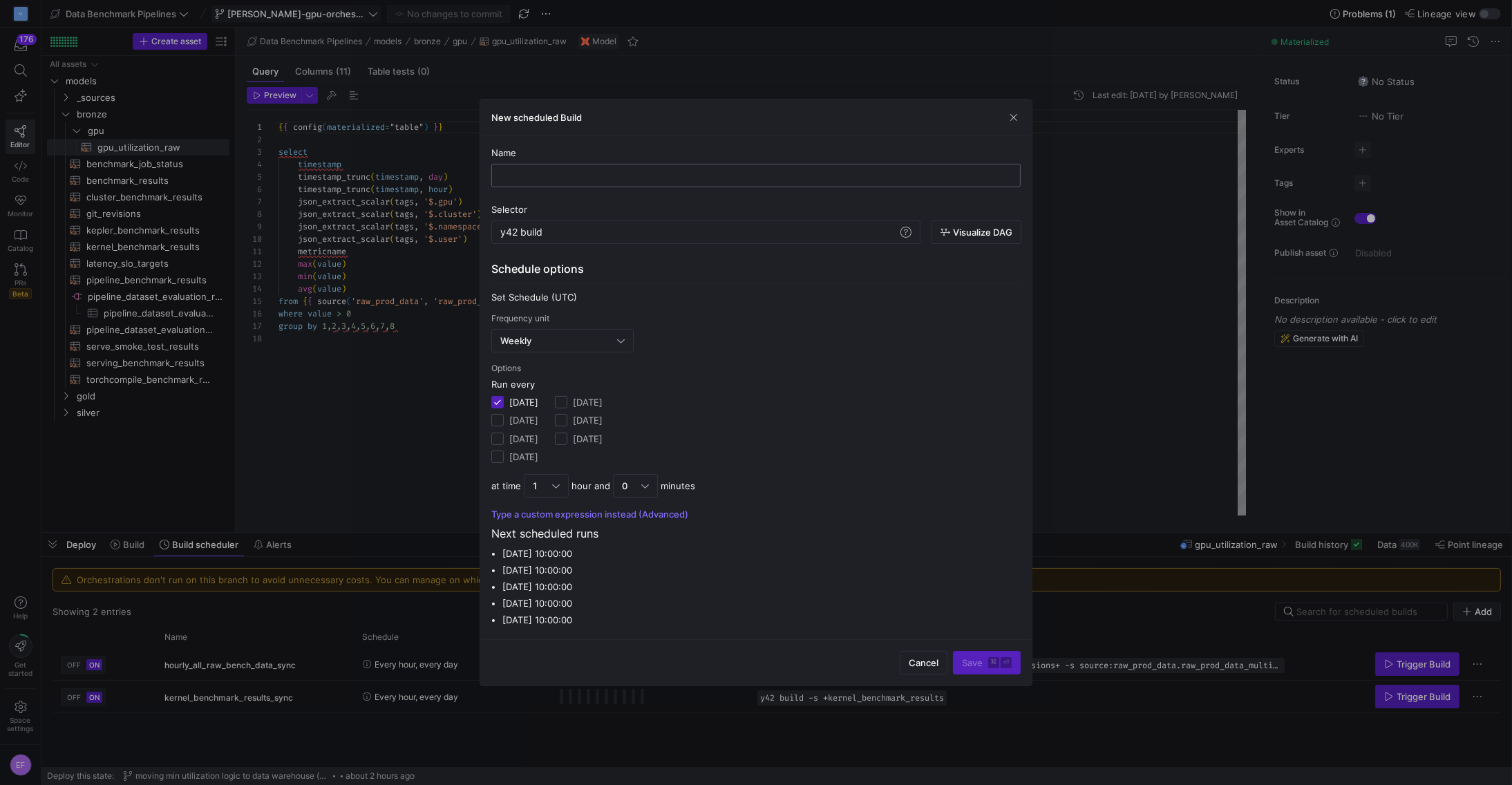
click at [562, 177] on input "text" at bounding box center [756, 176] width 505 height 11
type input "gpu_metrics_sync"
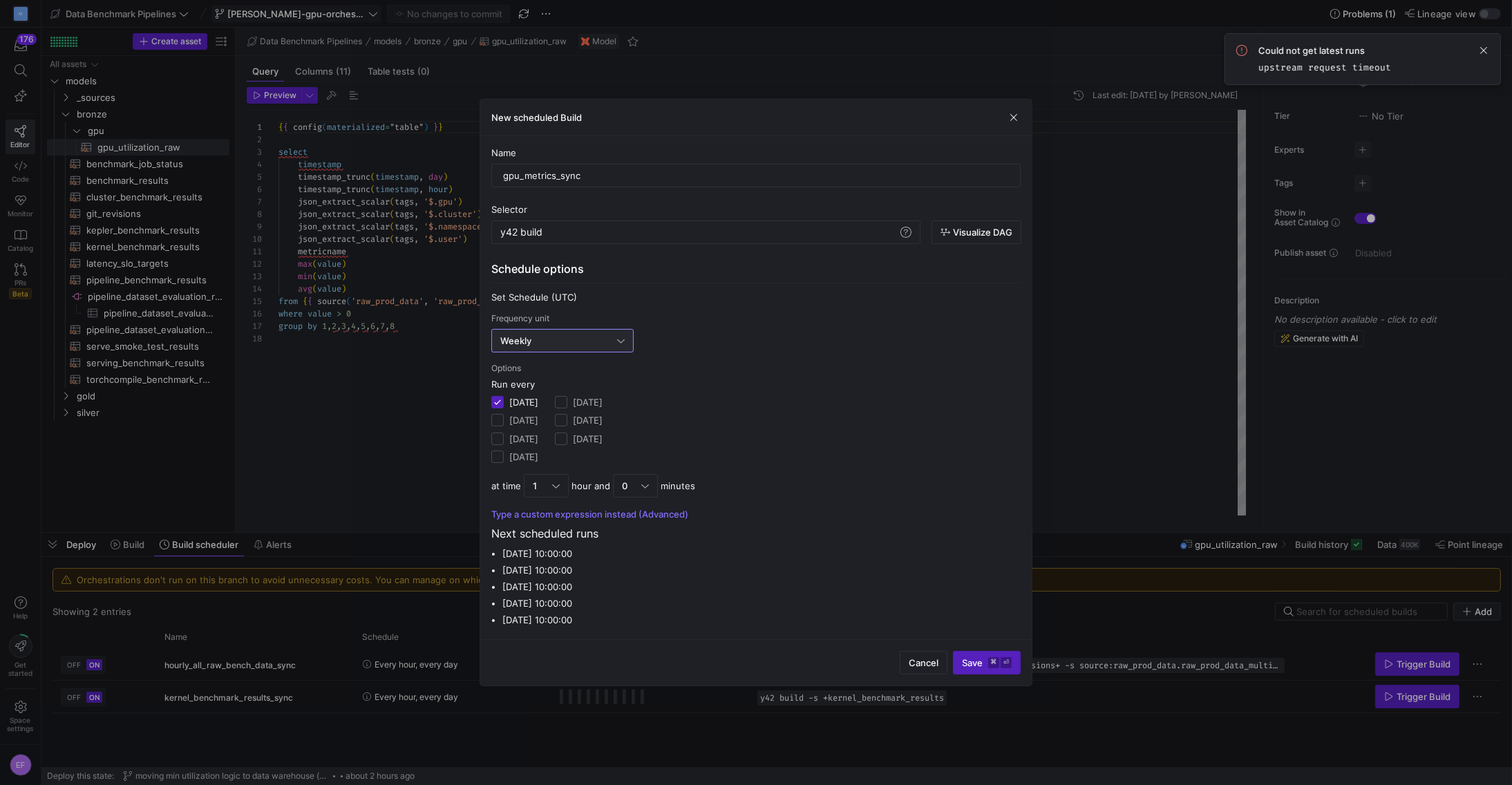
click at [564, 339] on div "Weekly" at bounding box center [559, 341] width 117 height 11
click at [540, 412] on span "Daily" at bounding box center [562, 412] width 130 height 11
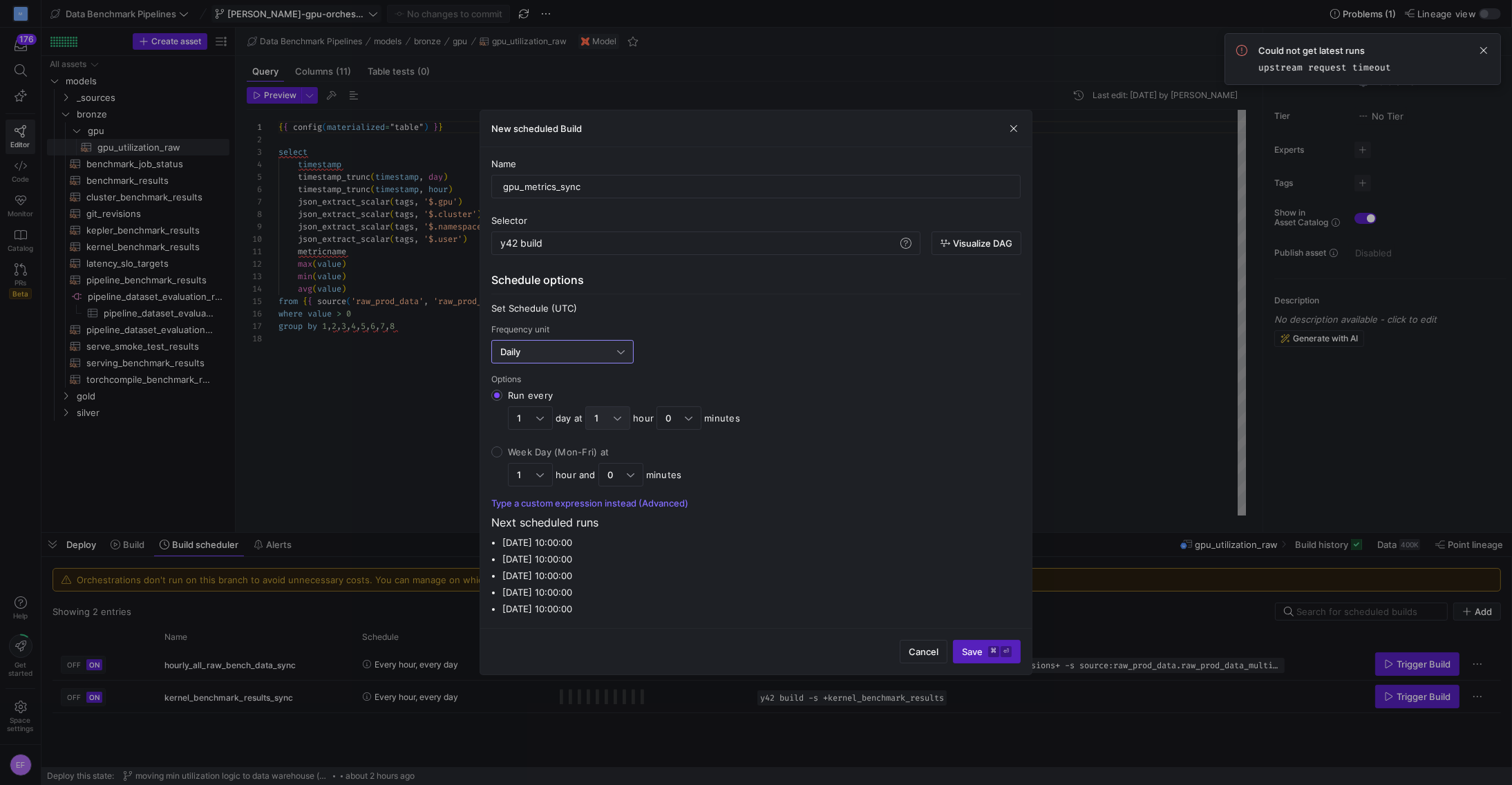
click at [618, 416] on div at bounding box center [617, 418] width 7 height 11
click at [502, 401] on input "Run every 1 day at 1 hour 0 minutes" at bounding box center [497, 395] width 11 height 11
click at [802, 536] on div at bounding box center [756, 392] width 1512 height 785
click at [610, 412] on div "1" at bounding box center [604, 418] width 19 height 11
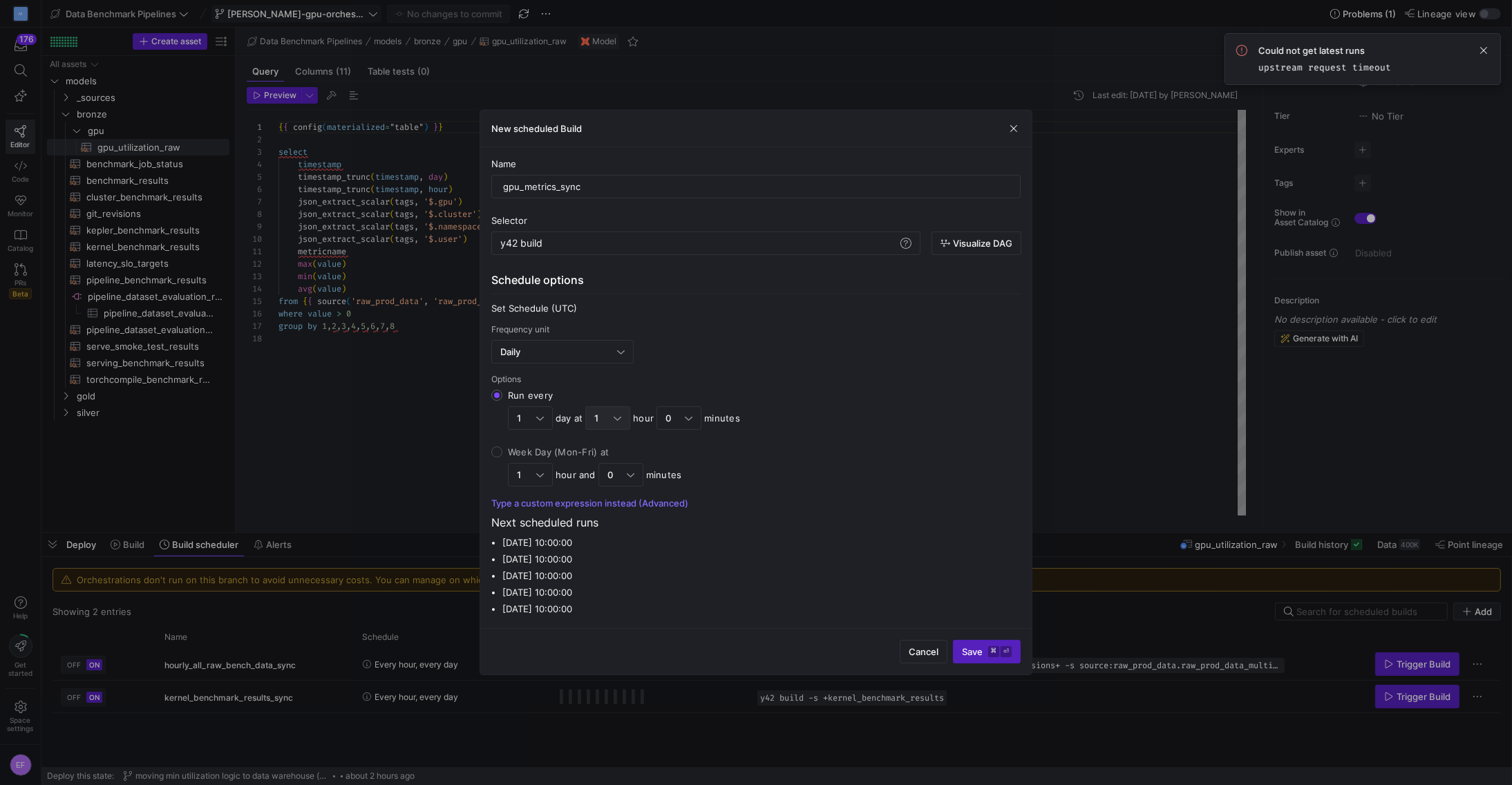
click at [502, 401] on input "Run every 1 day at 1 hour 0 minutes" at bounding box center [497, 395] width 11 height 11
click at [590, 559] on mat-option "5" at bounding box center [608, 554] width 44 height 22
click at [619, 415] on div at bounding box center [617, 418] width 7 height 11
click at [502, 401] on input "Run every 1 day at 5 hours 0 minutes" at bounding box center [497, 395] width 11 height 11
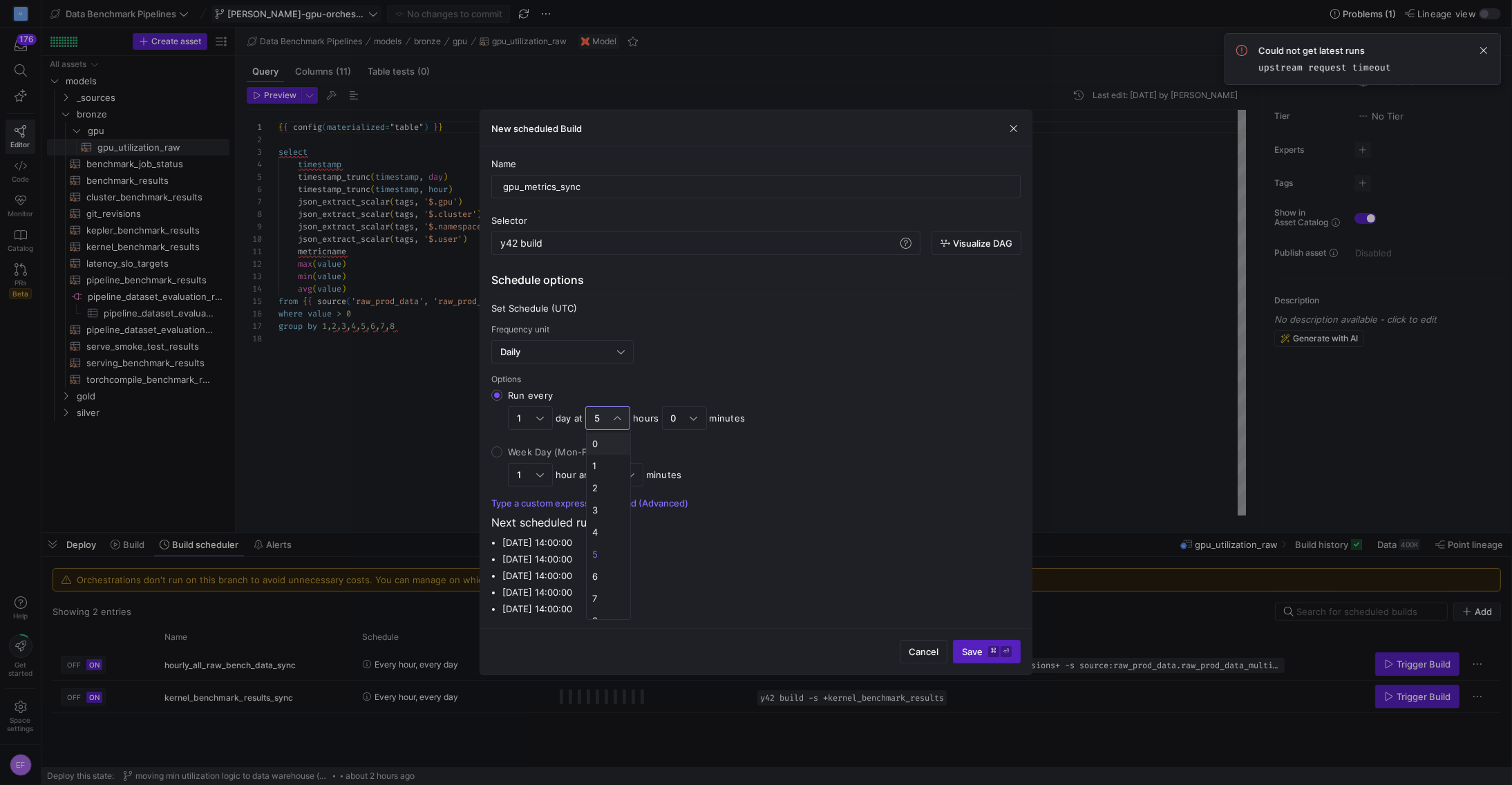
click at [607, 449] on span "0" at bounding box center [608, 444] width 32 height 11
click at [977, 646] on span "Save ⌘ ⏎" at bounding box center [986, 652] width 49 height 11
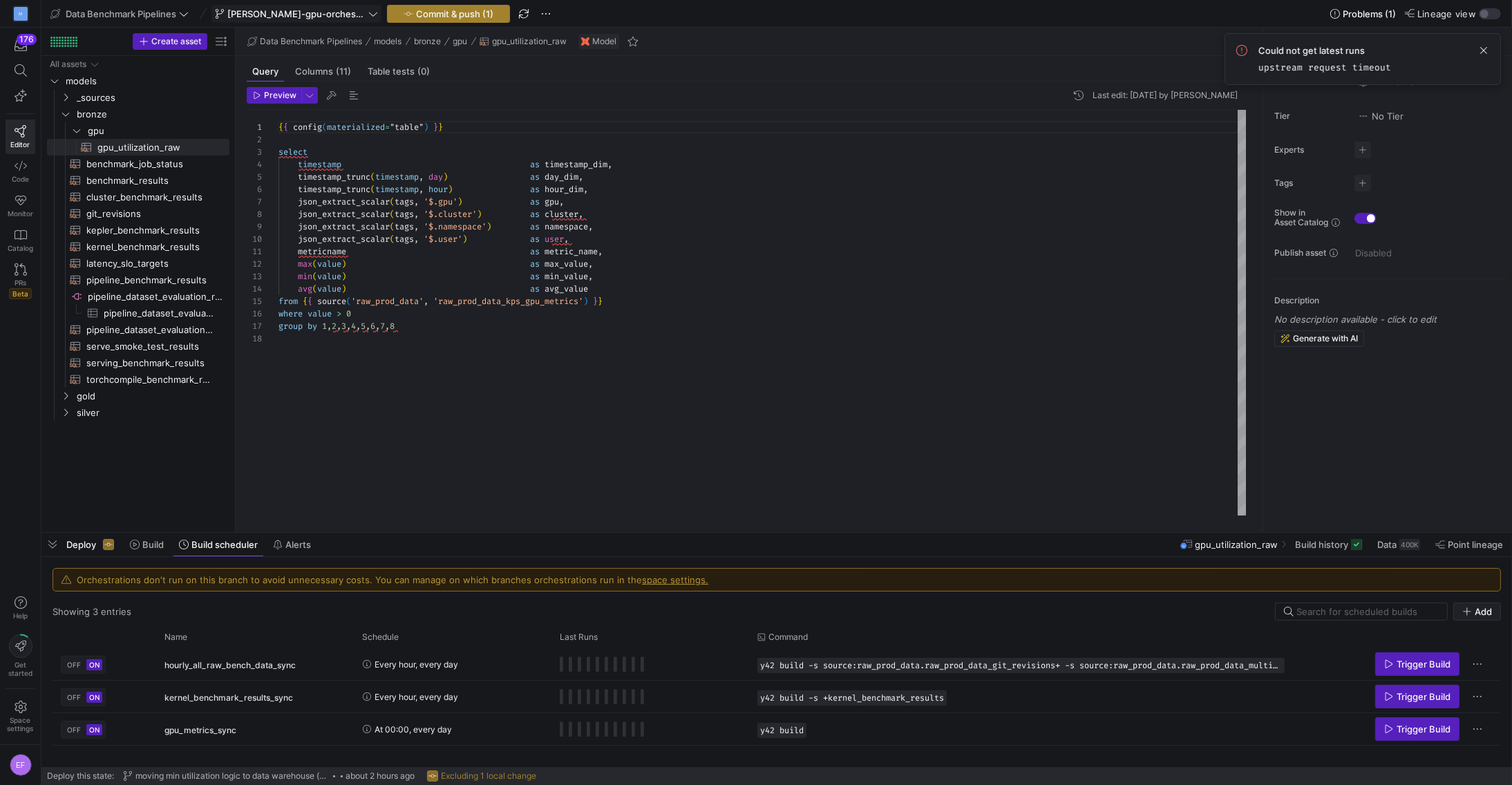
click at [427, 16] on span "Commit & push (1)" at bounding box center [455, 14] width 78 height 11
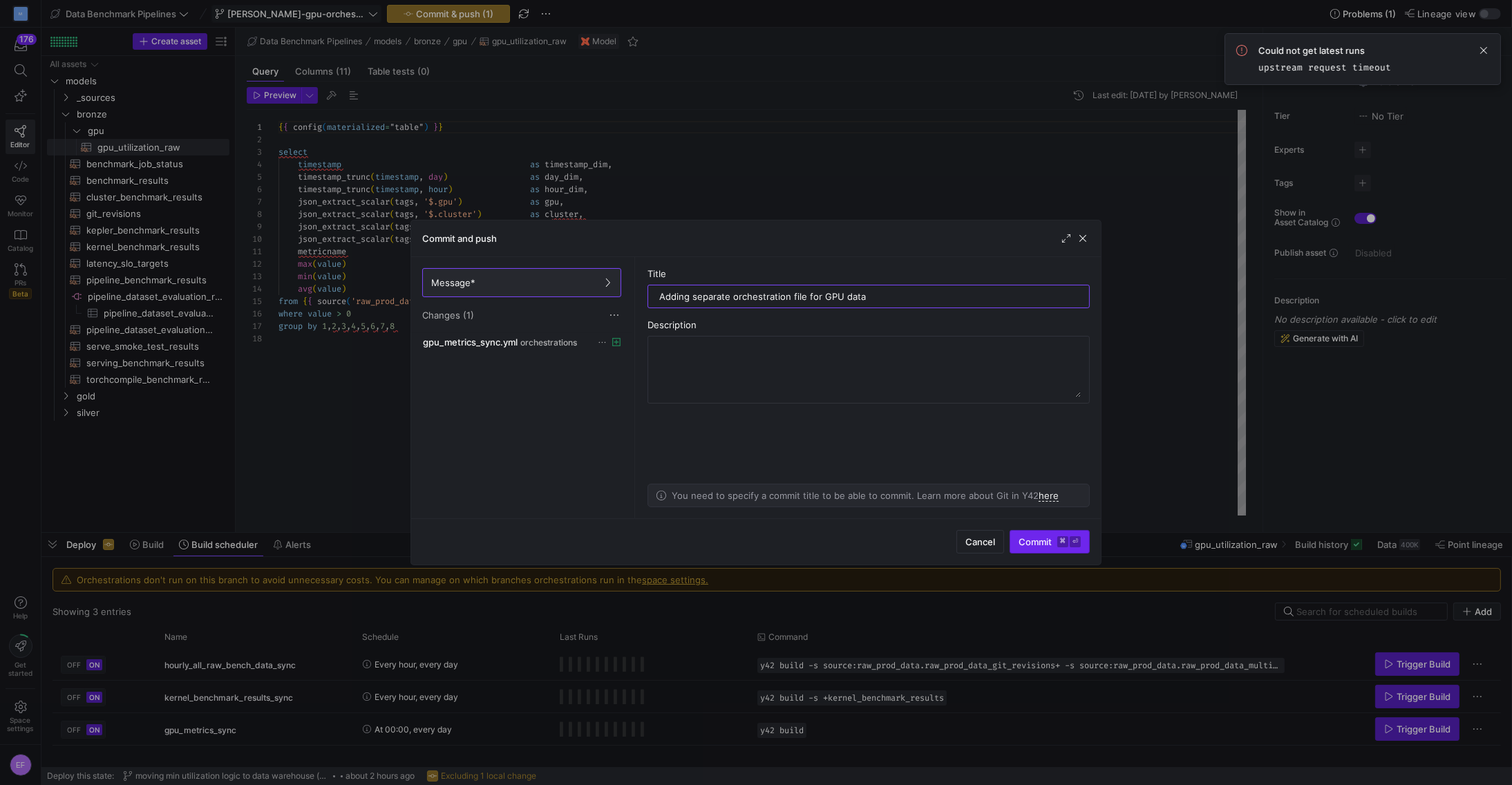
type input "Adding separate orchestration file for GPU data"
click at [1041, 548] on span "submit" at bounding box center [1049, 541] width 79 height 22
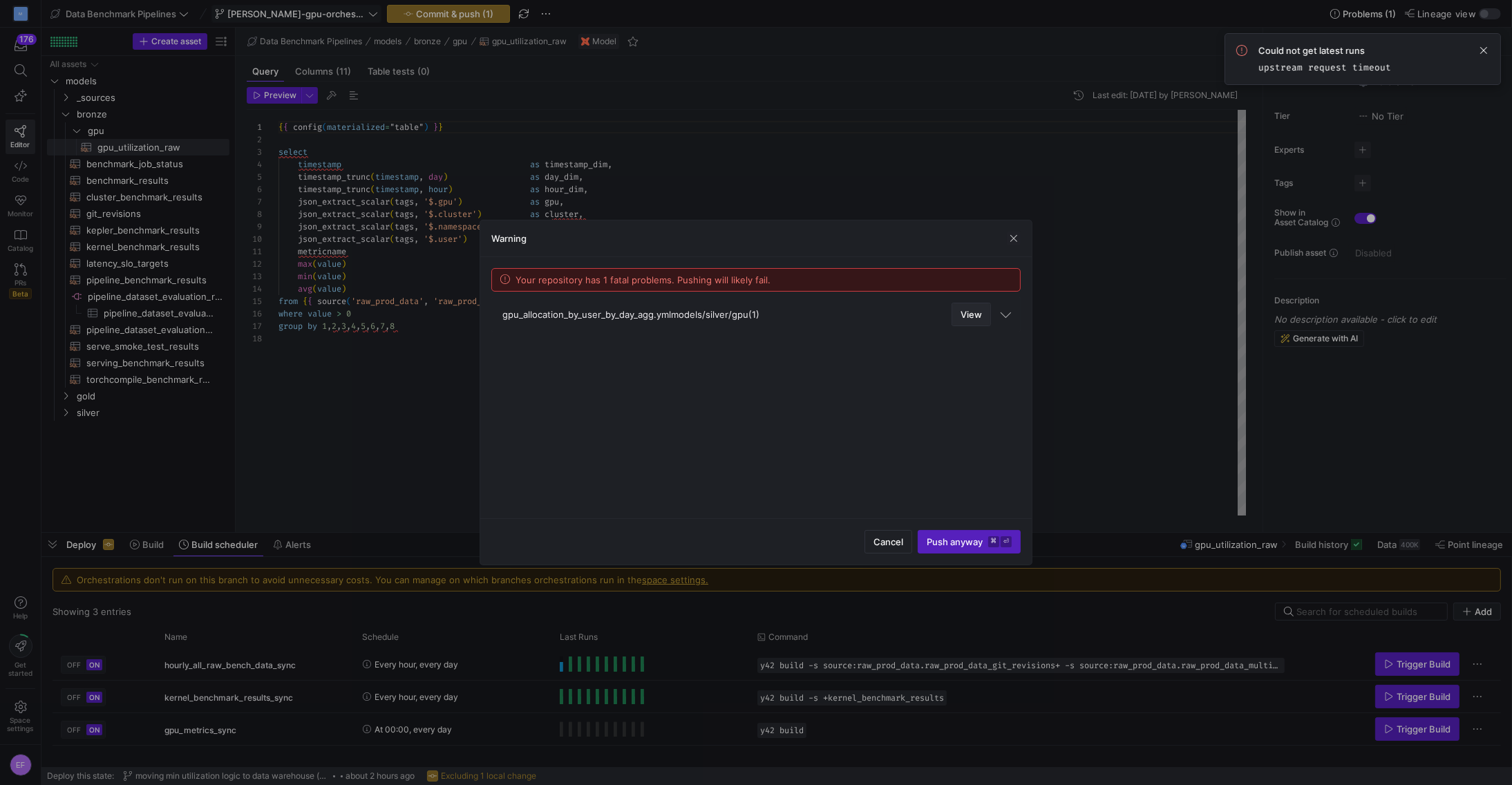
click at [960, 313] on span at bounding box center [971, 314] width 38 height 22
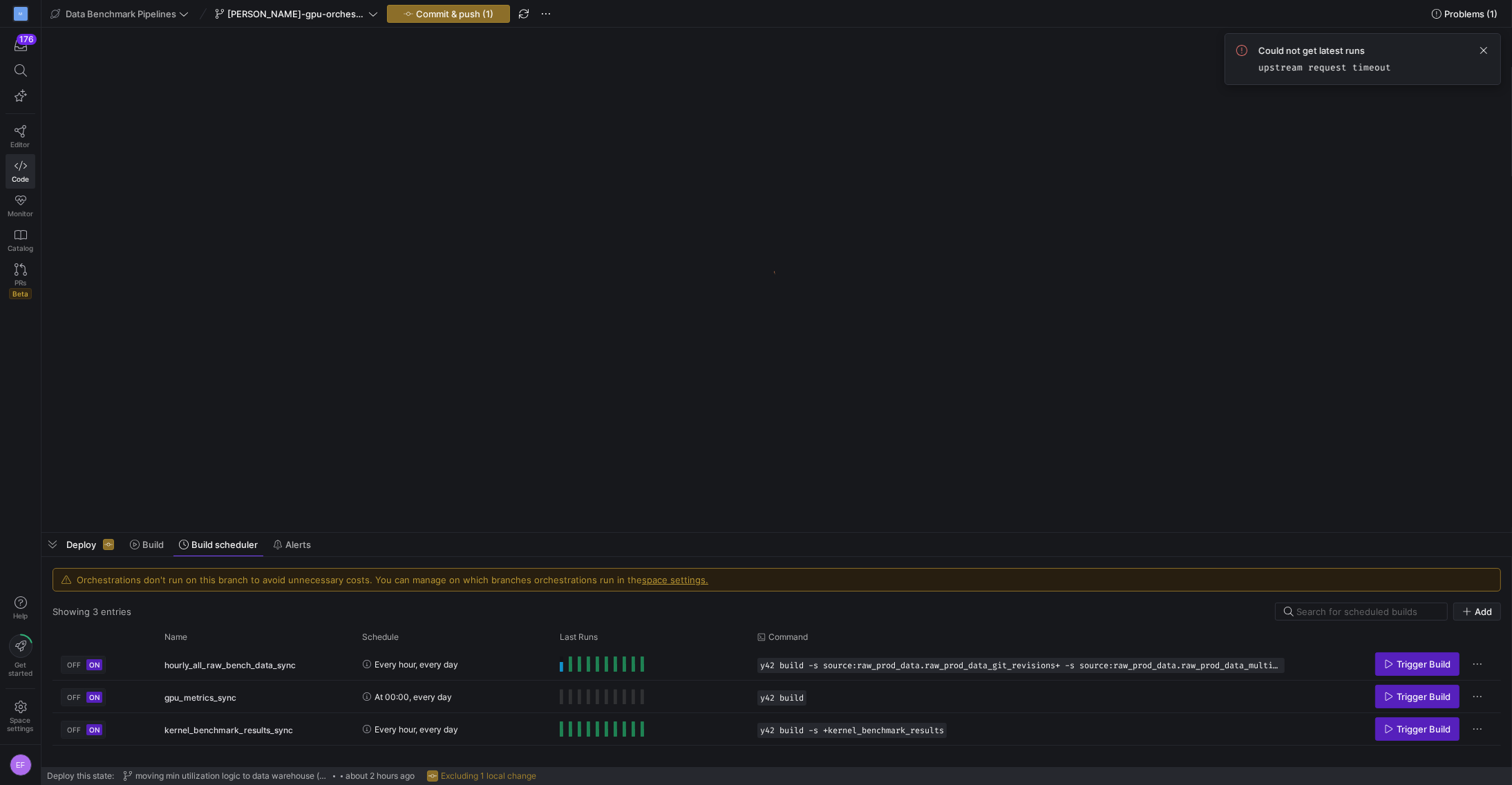
scroll to position [36, 219]
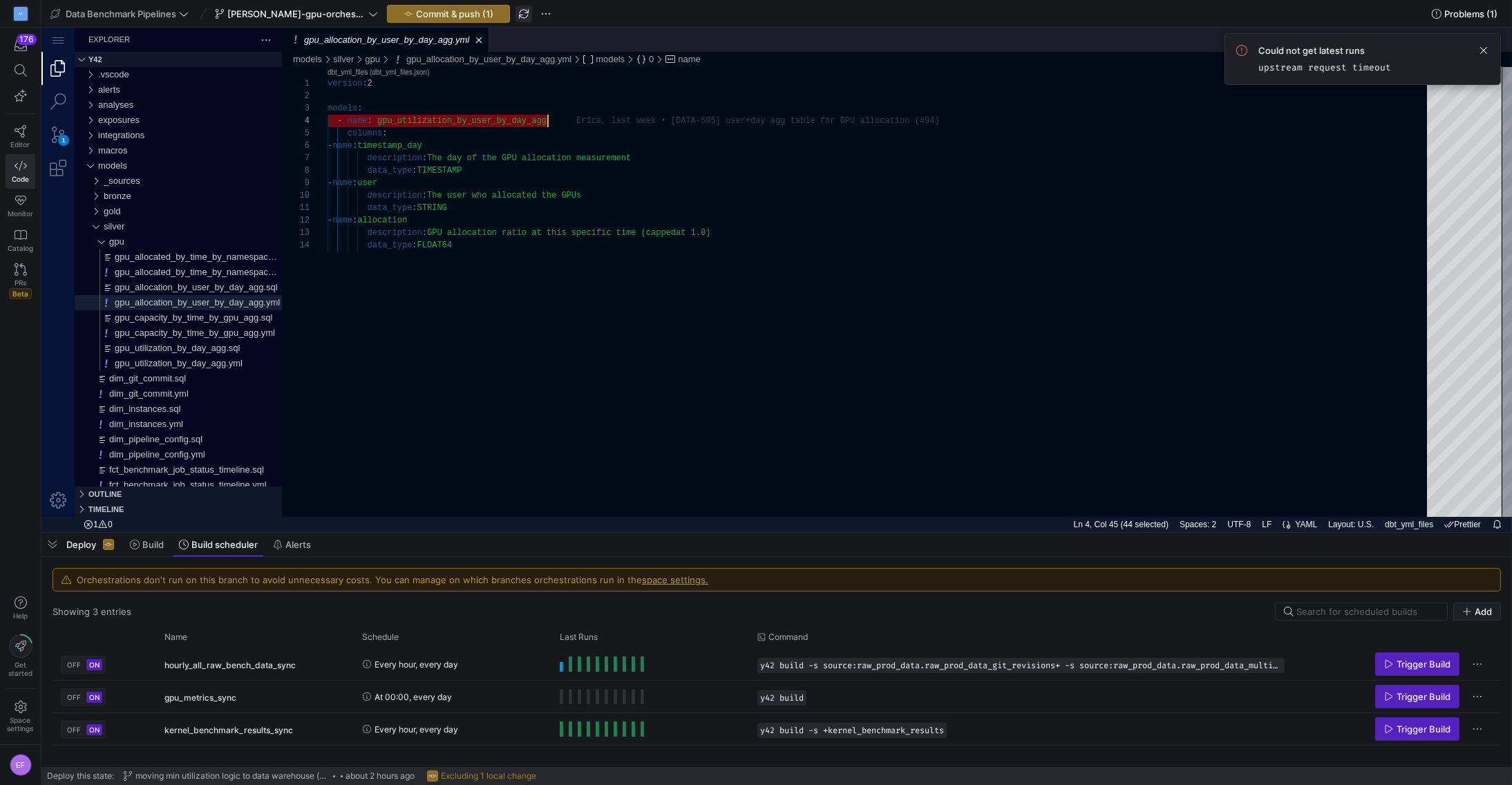
click at [515, 12] on span "button" at bounding box center [523, 14] width 16 height 16
click at [431, 15] on span "Commit & push (1)" at bounding box center [455, 14] width 78 height 11
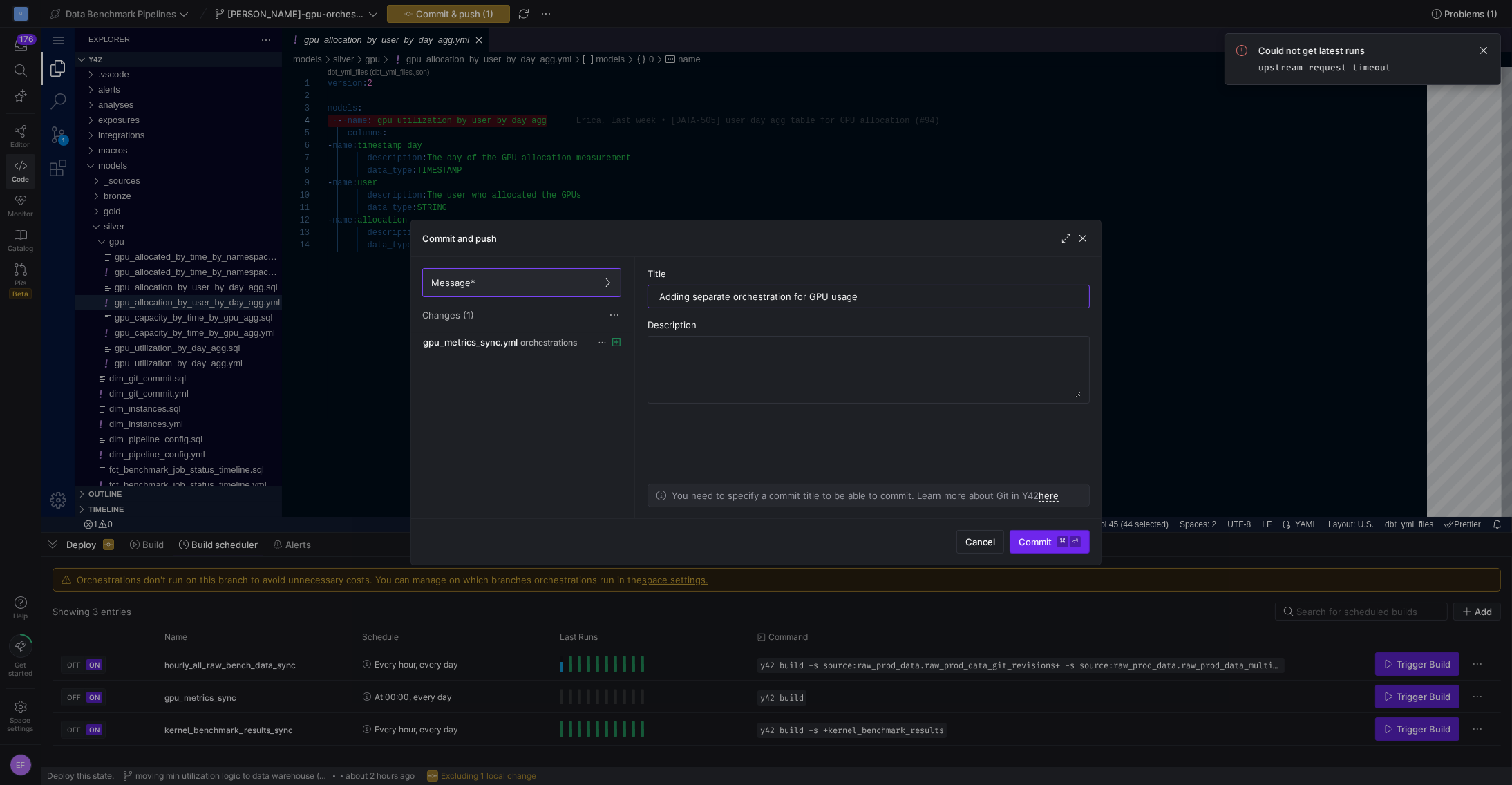
type input "Adding separate orchestration for GPU usage"
click at [1042, 540] on span "Commit ⌘ ⏎" at bounding box center [1050, 542] width 62 height 11
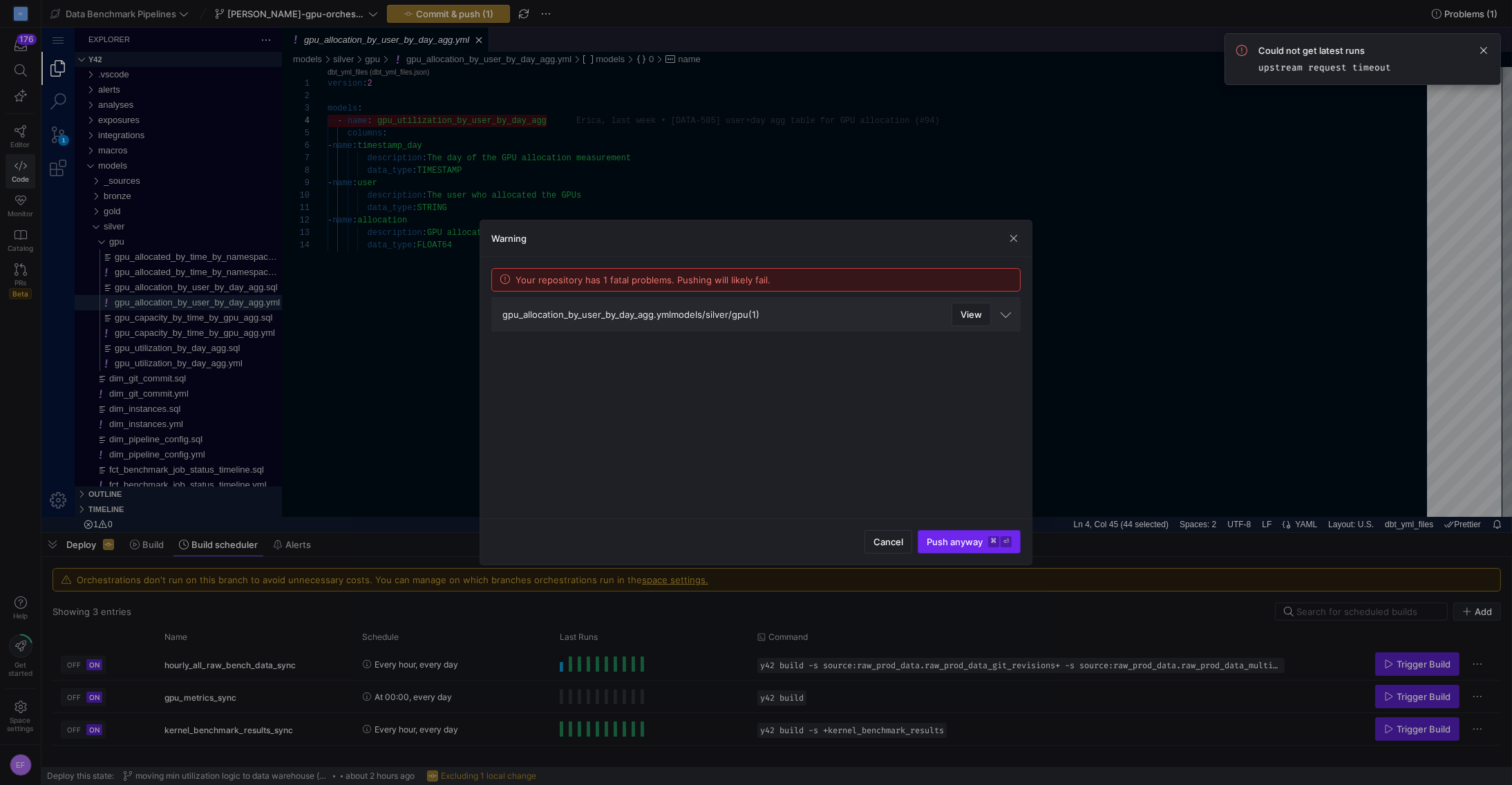
click at [943, 544] on span "Push anyway ⌘ ⏎" at bounding box center [969, 542] width 85 height 11
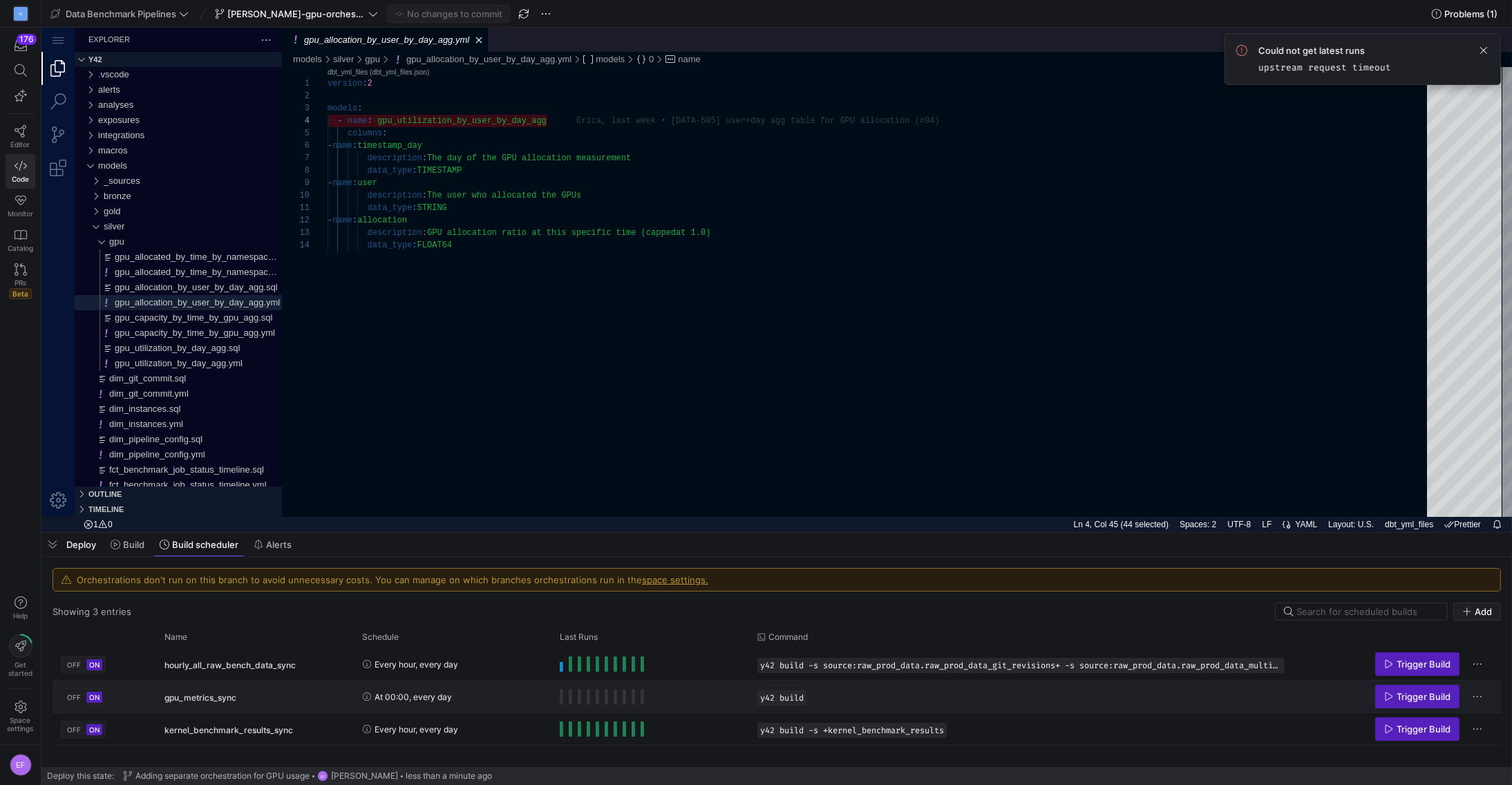
click at [1215, 703] on y42-orchestration-run-configuration-details "y42 build" at bounding box center [1020, 698] width 527 height 15
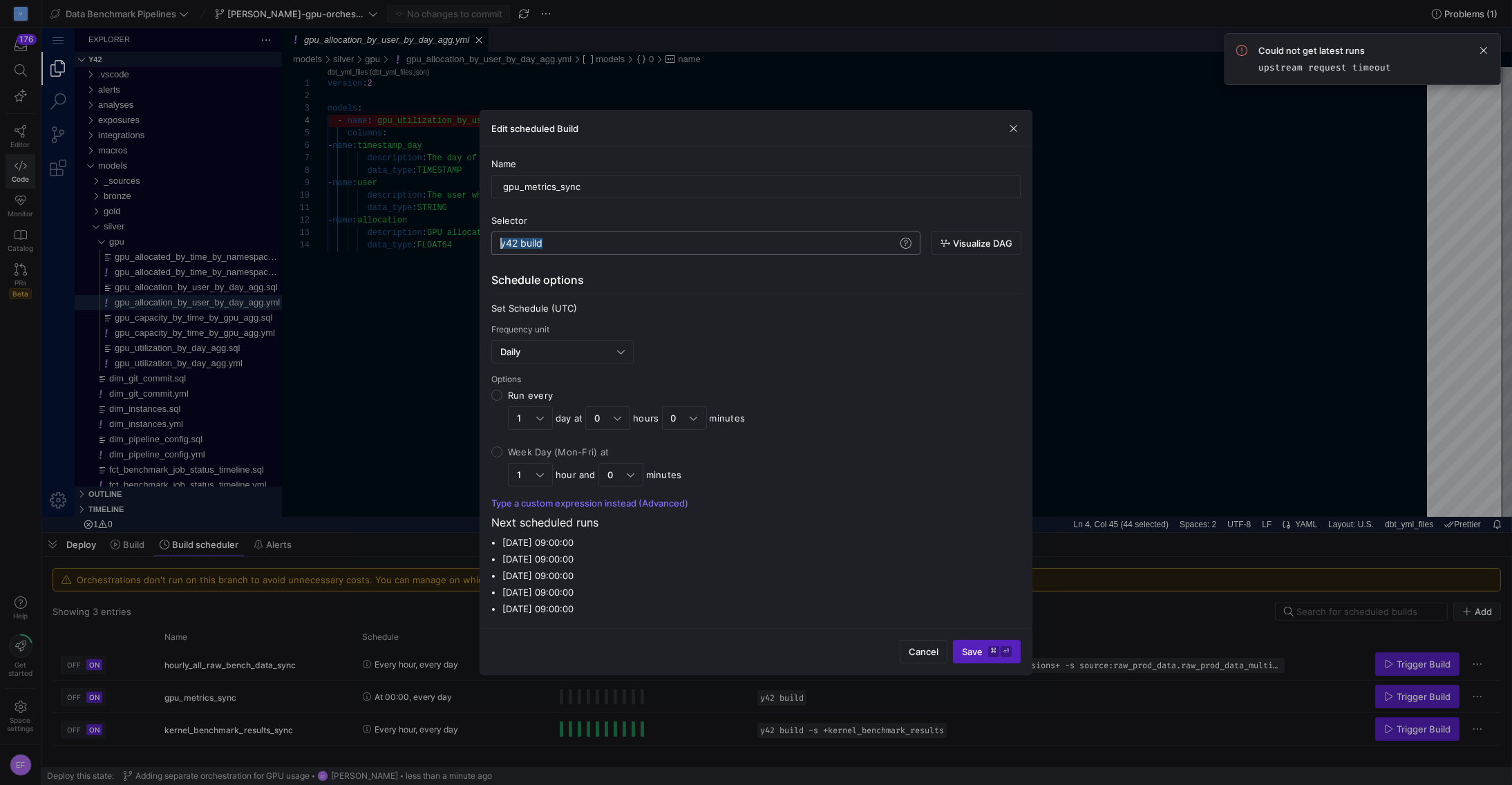
scroll to position [0, 0]
drag, startPoint x: 501, startPoint y: 241, endPoint x: 459, endPoint y: 242, distance: 42.0
click at [500, 242] on div "y42 build" at bounding box center [699, 243] width 398 height 11
drag, startPoint x: 592, startPoint y: 242, endPoint x: 670, endPoint y: 245, distance: 78.1
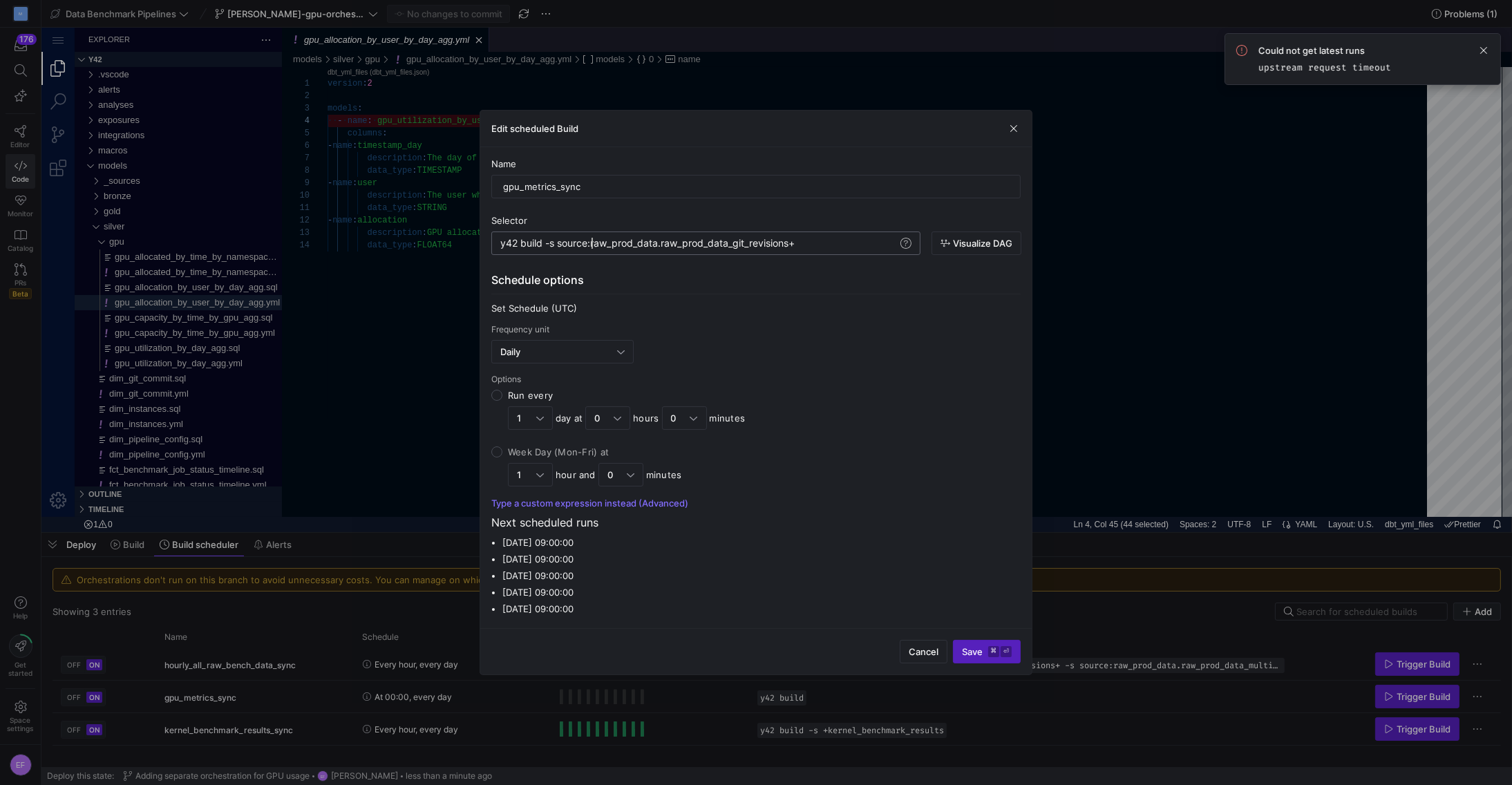
click at [605, 242] on div "y42 build -s source:raw_prod_data.raw_prod_data_gi t_revisions+" at bounding box center [699, 243] width 398 height 11
drag, startPoint x: 661, startPoint y: 244, endPoint x: 816, endPoint y: 247, distance: 155.0
click at [816, 247] on div "y42 build -s source:raw_prod_data.raw_prod_data_gi t_revisions+" at bounding box center [699, 243] width 398 height 11
type textarea "y42 build -s source:raw_prod_data.raw_prod_data_kps_gpu_metrics+"
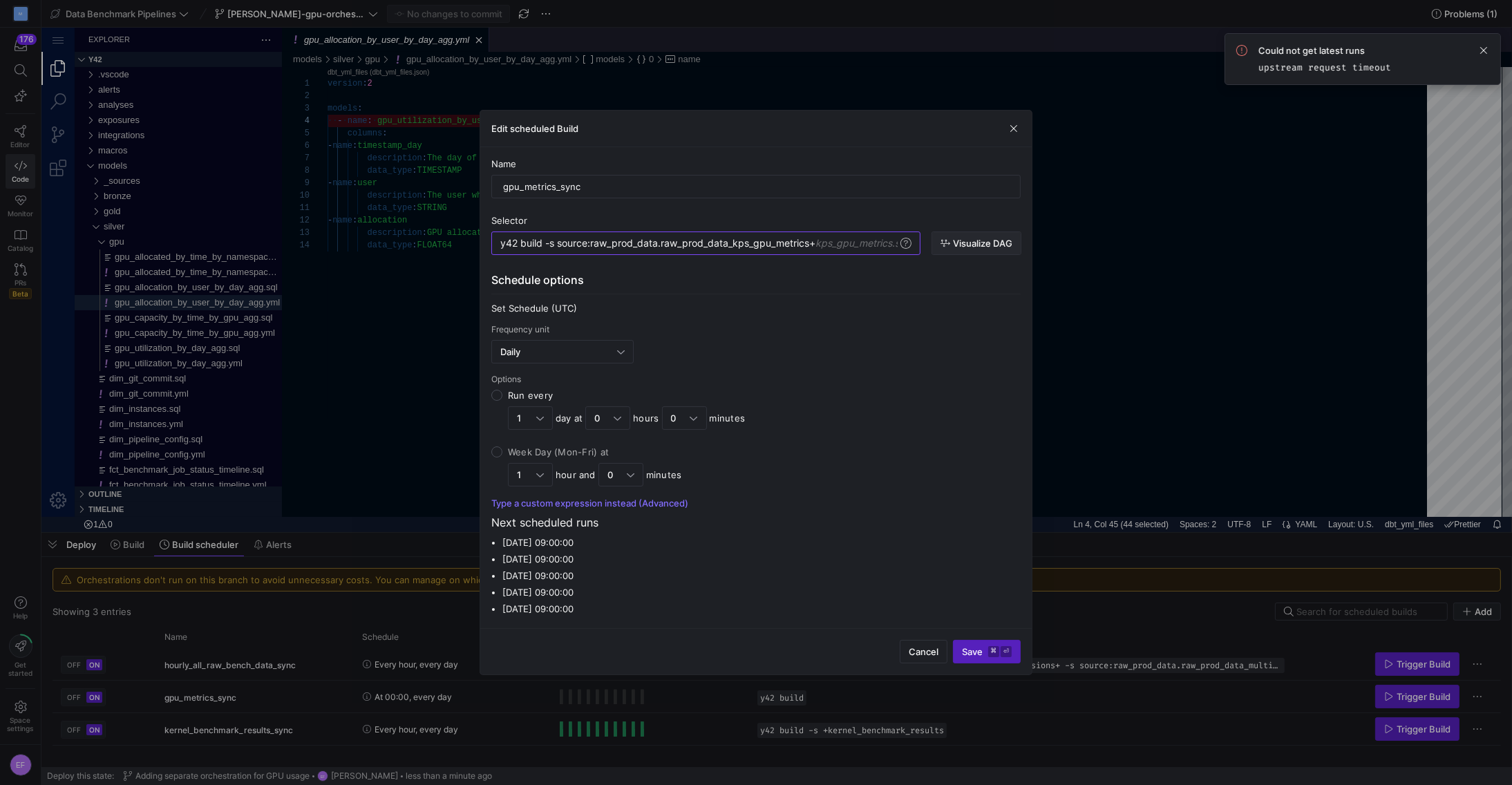
click at [966, 252] on span "button" at bounding box center [976, 243] width 88 height 22
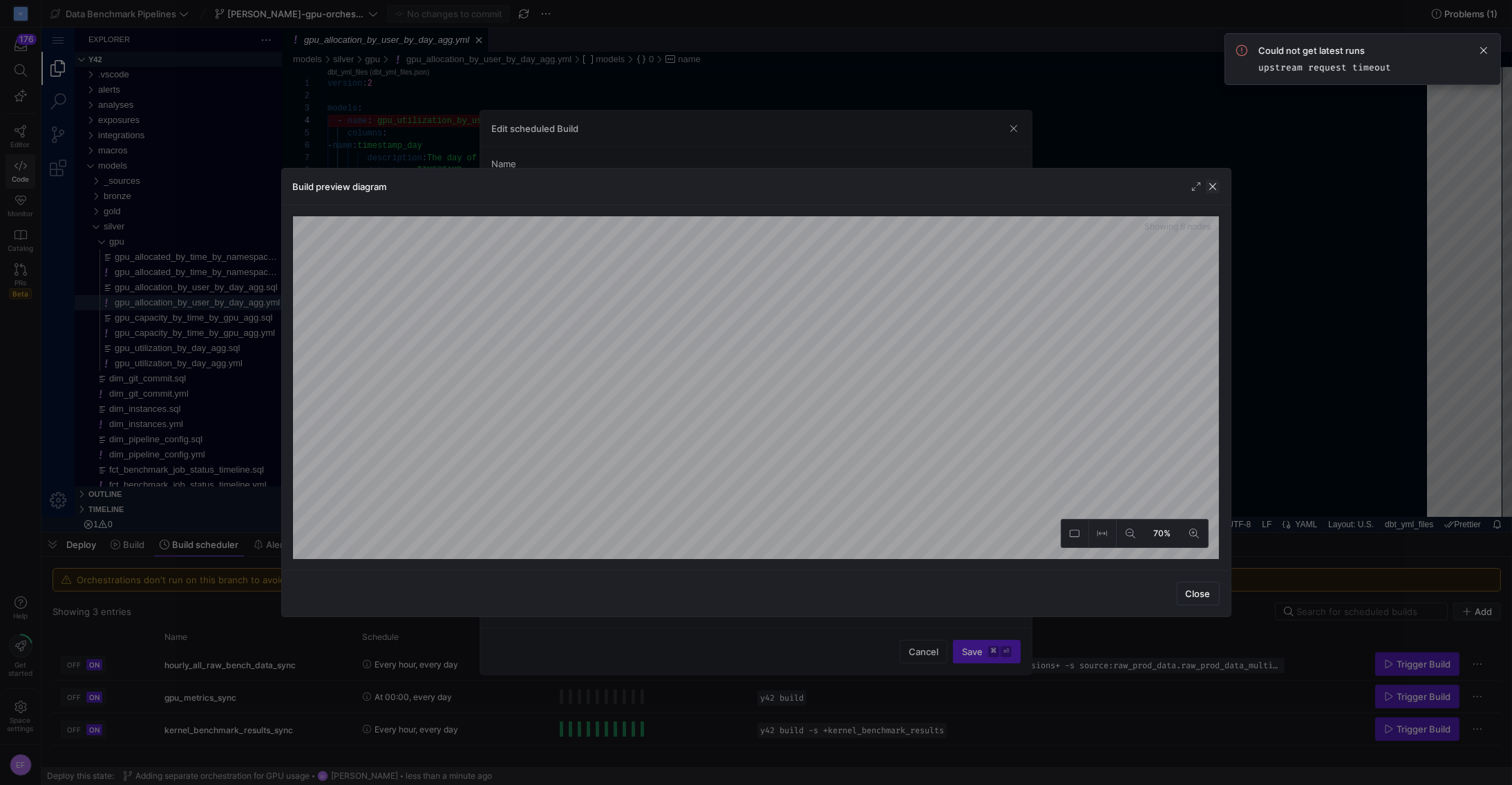
click at [1211, 187] on span "button" at bounding box center [1212, 186] width 14 height 14
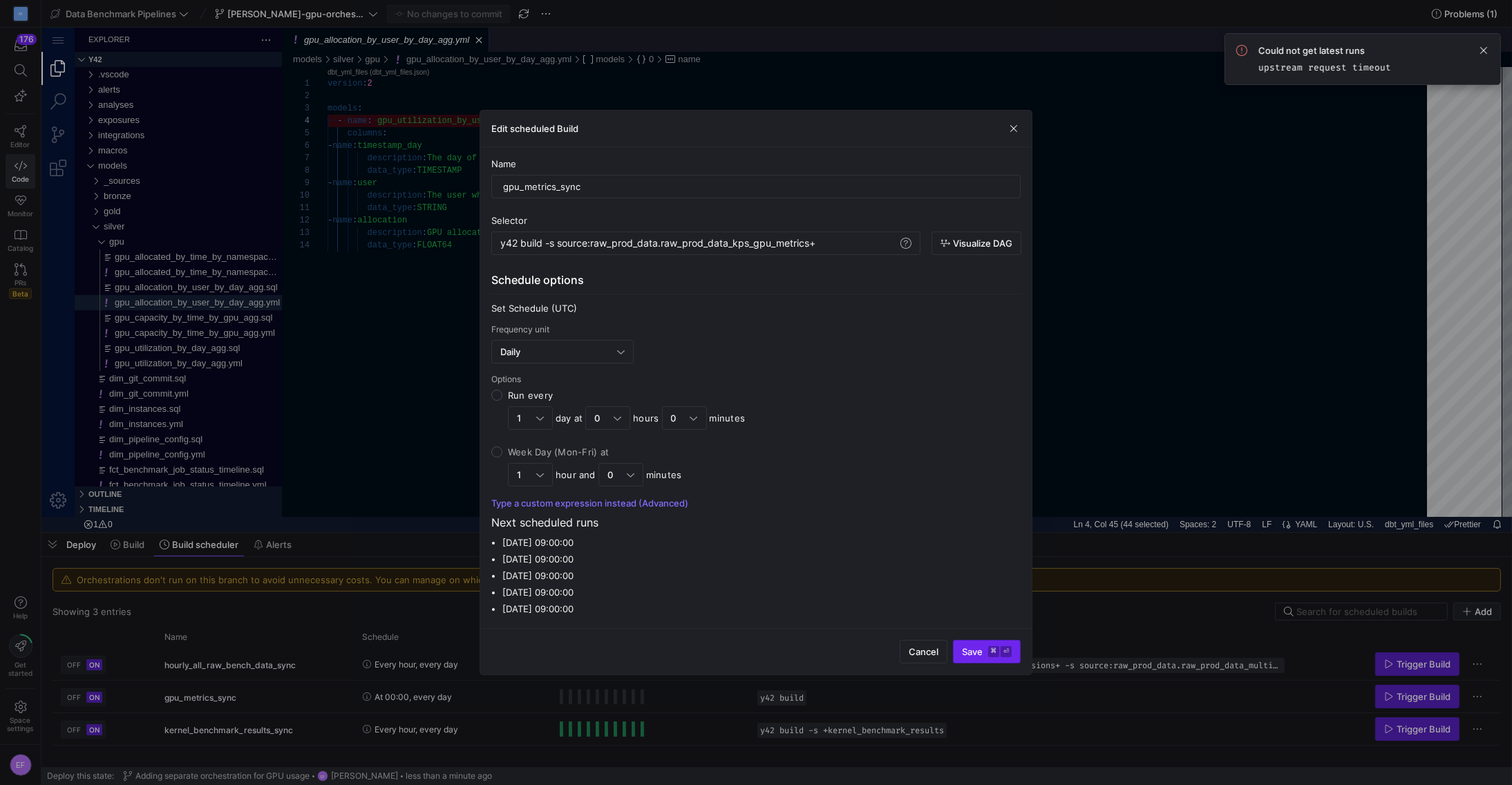
click at [968, 652] on span "Save ⌘ ⏎" at bounding box center [986, 652] width 49 height 11
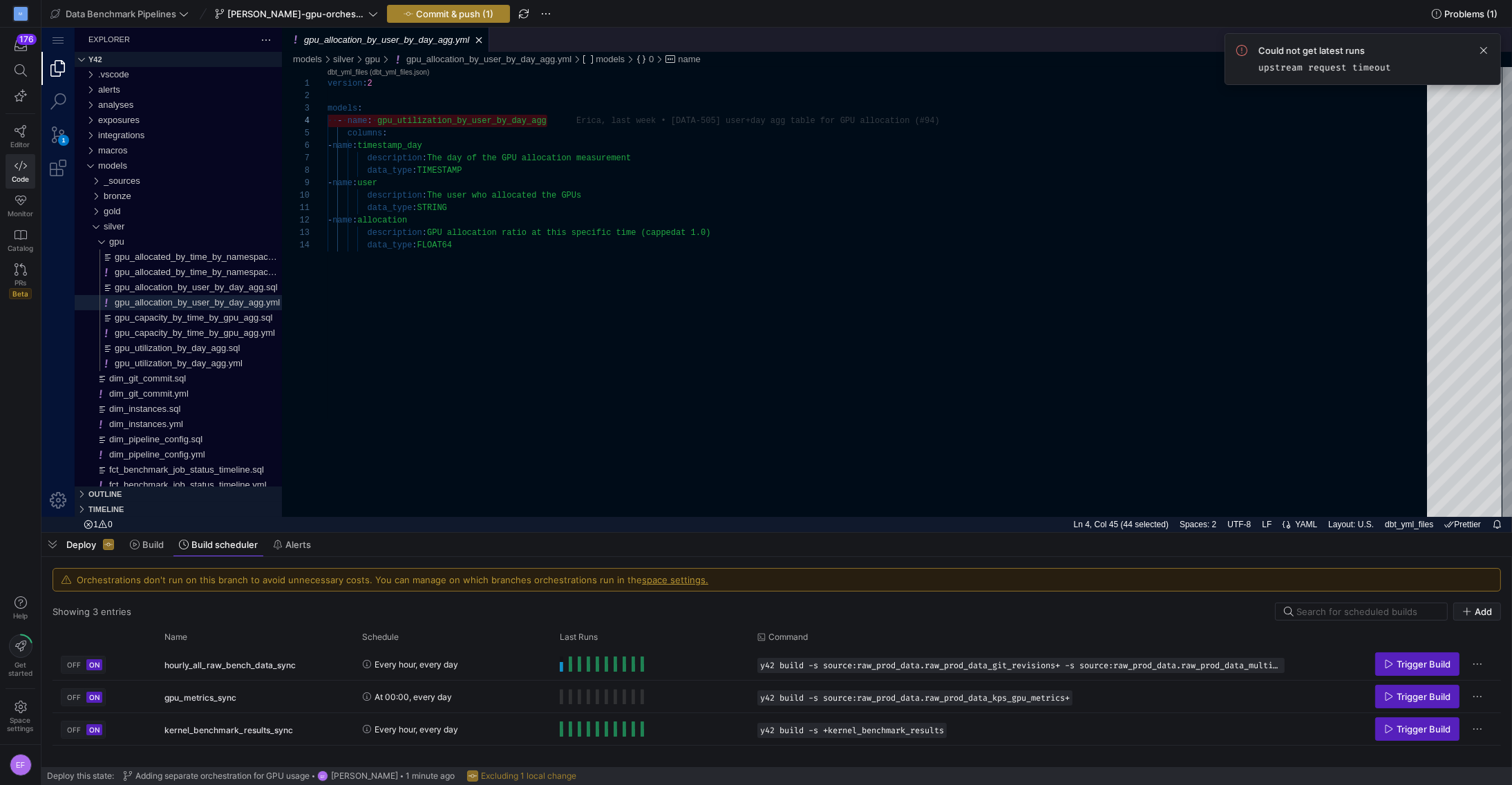
click at [438, 6] on span "button" at bounding box center [449, 14] width 121 height 16
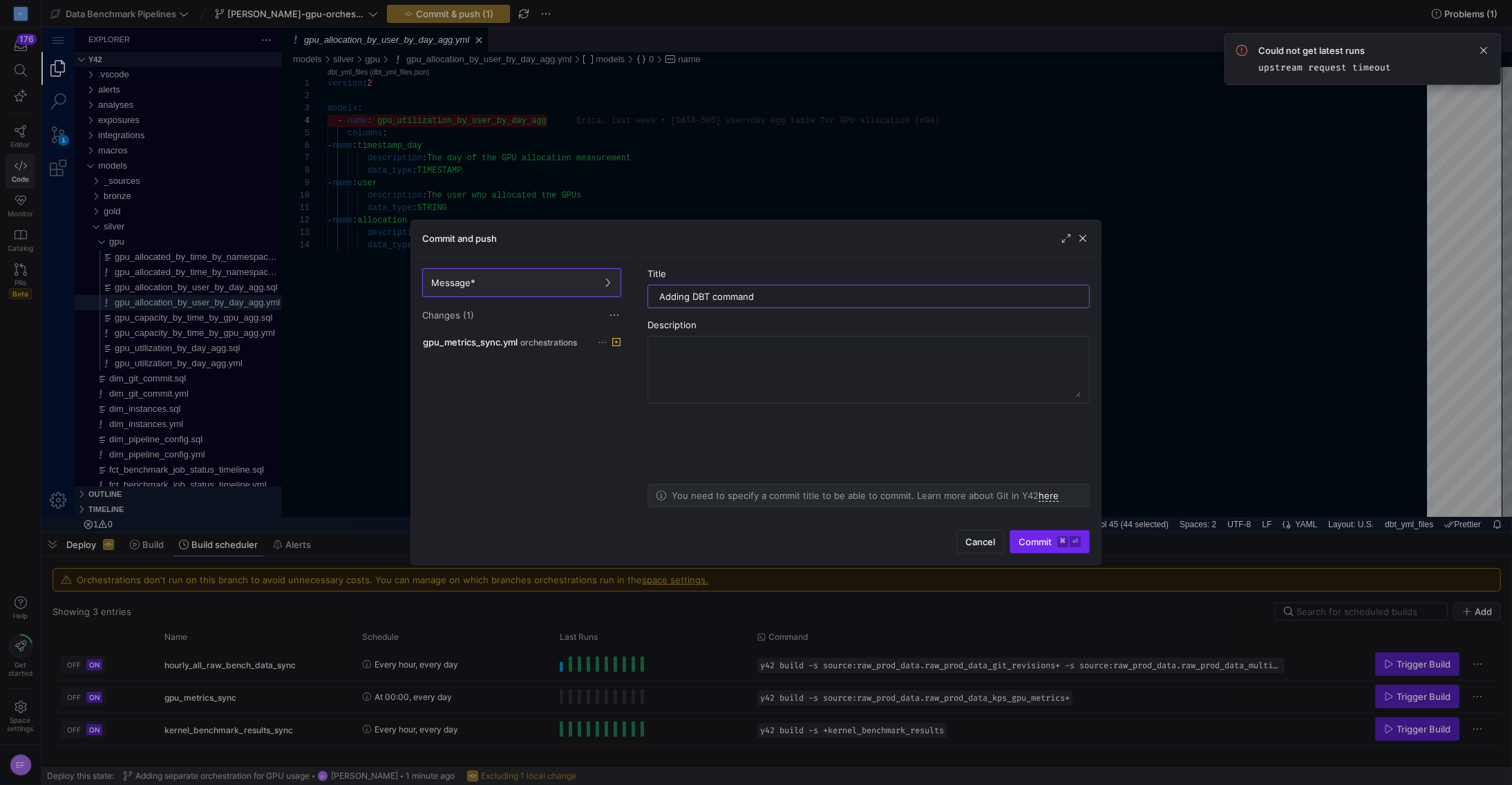
type input "Adding DBT command"
click at [1028, 540] on span "Commit ⌘ ⏎" at bounding box center [1050, 542] width 62 height 11
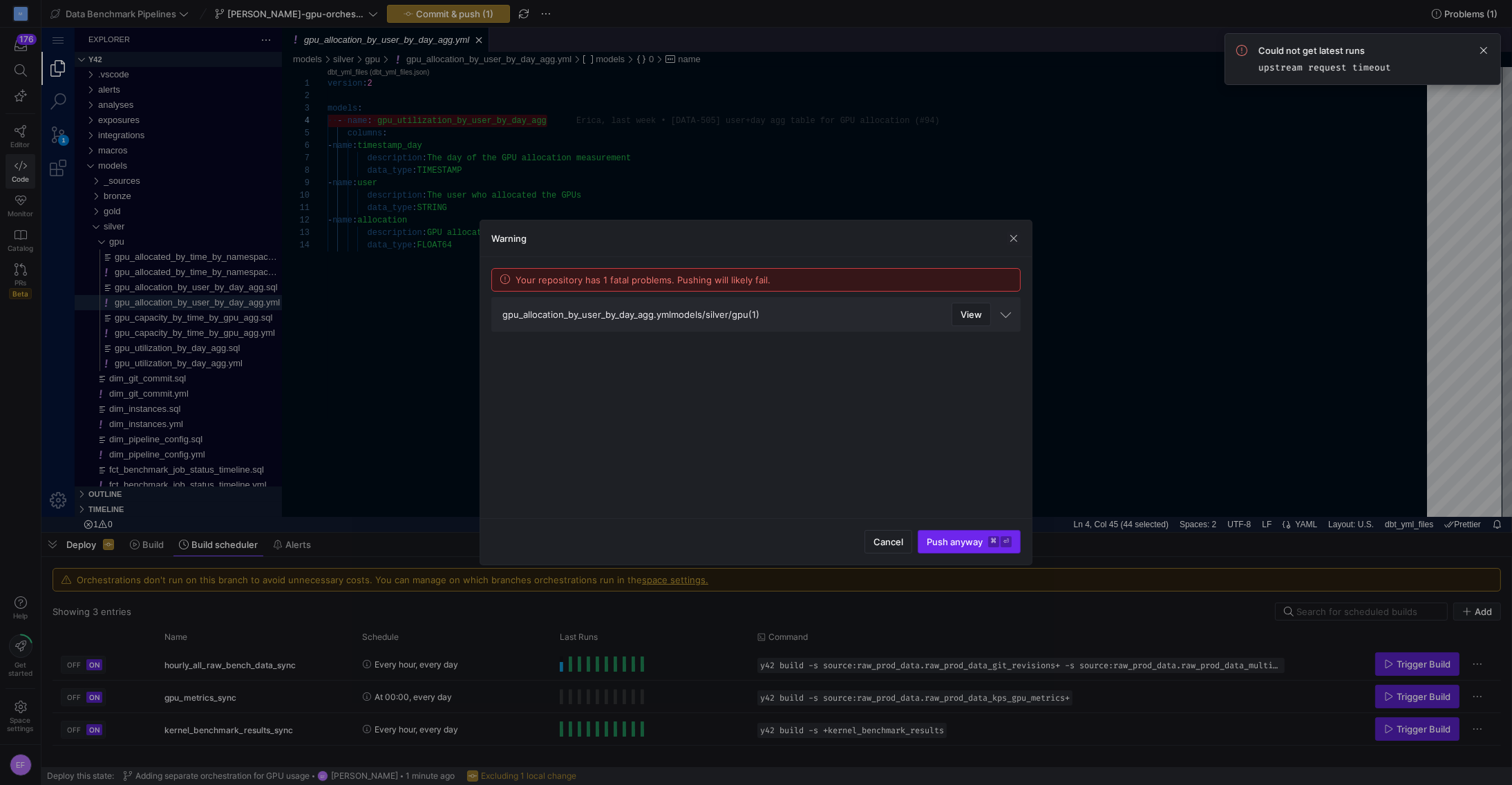
click at [952, 543] on span "Push anyway ⌘ ⏎" at bounding box center [969, 542] width 85 height 11
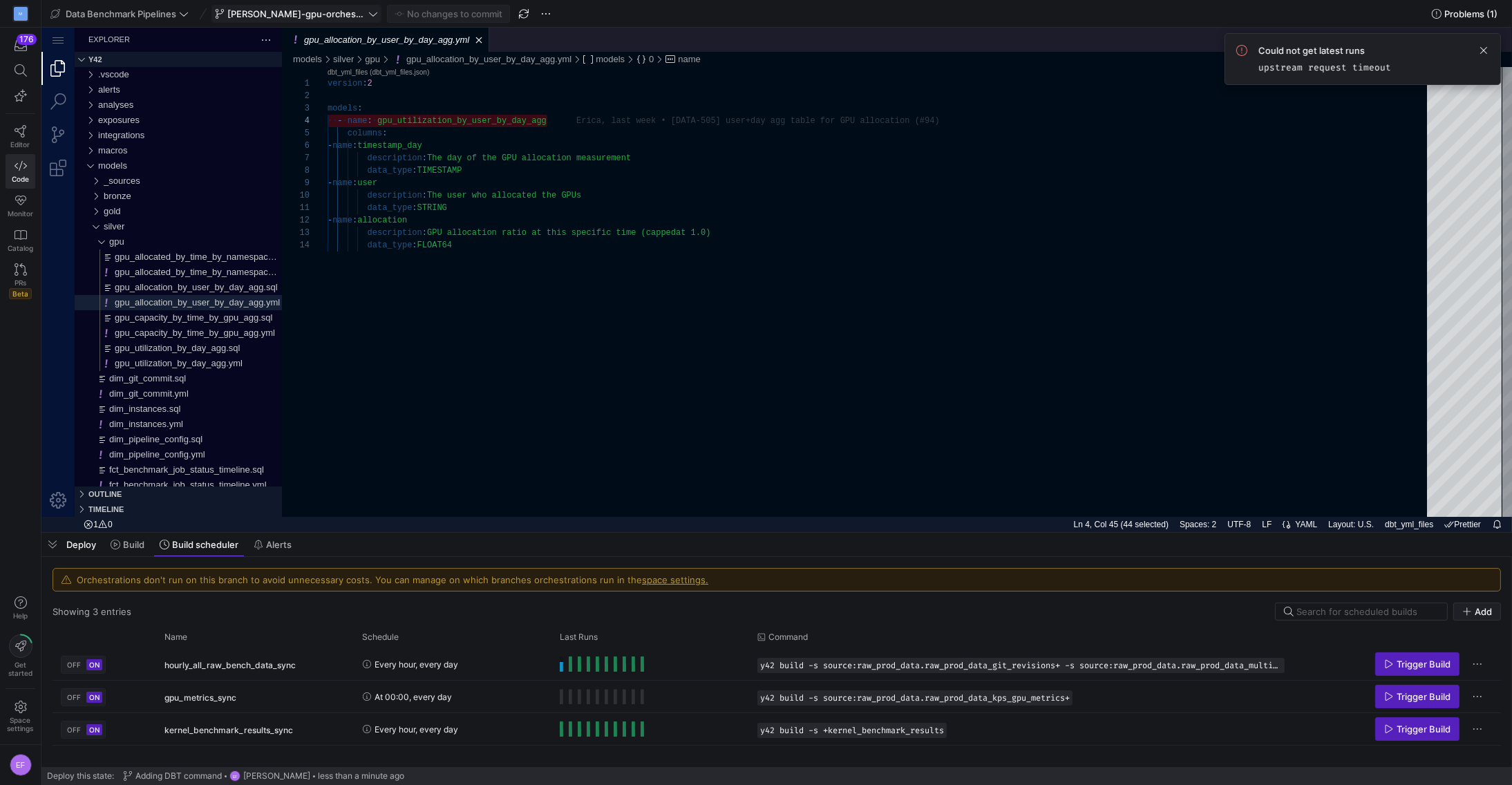
click at [368, 11] on icon at bounding box center [373, 14] width 10 height 10
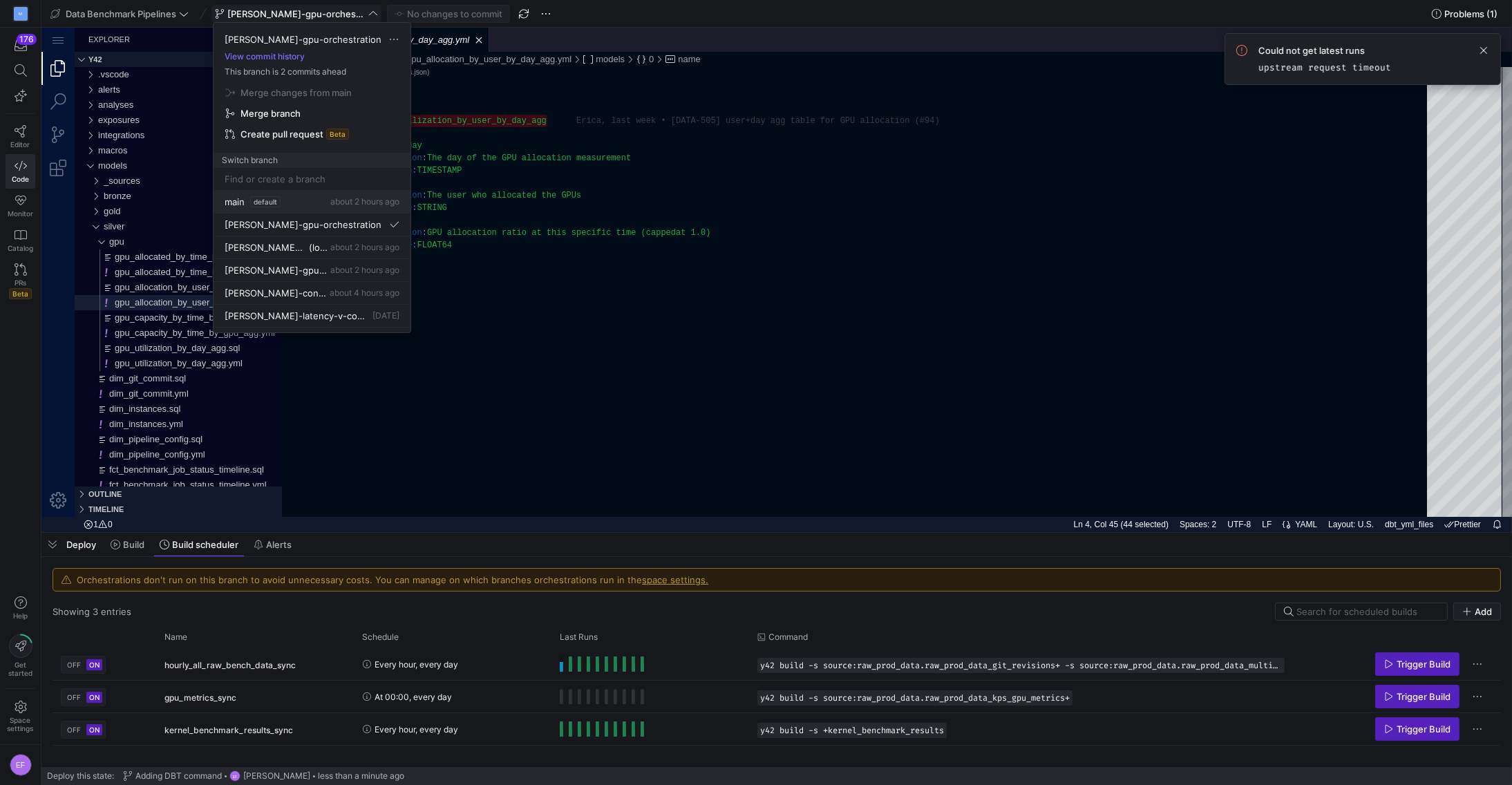
click at [240, 203] on span "main" at bounding box center [234, 202] width 20 height 11
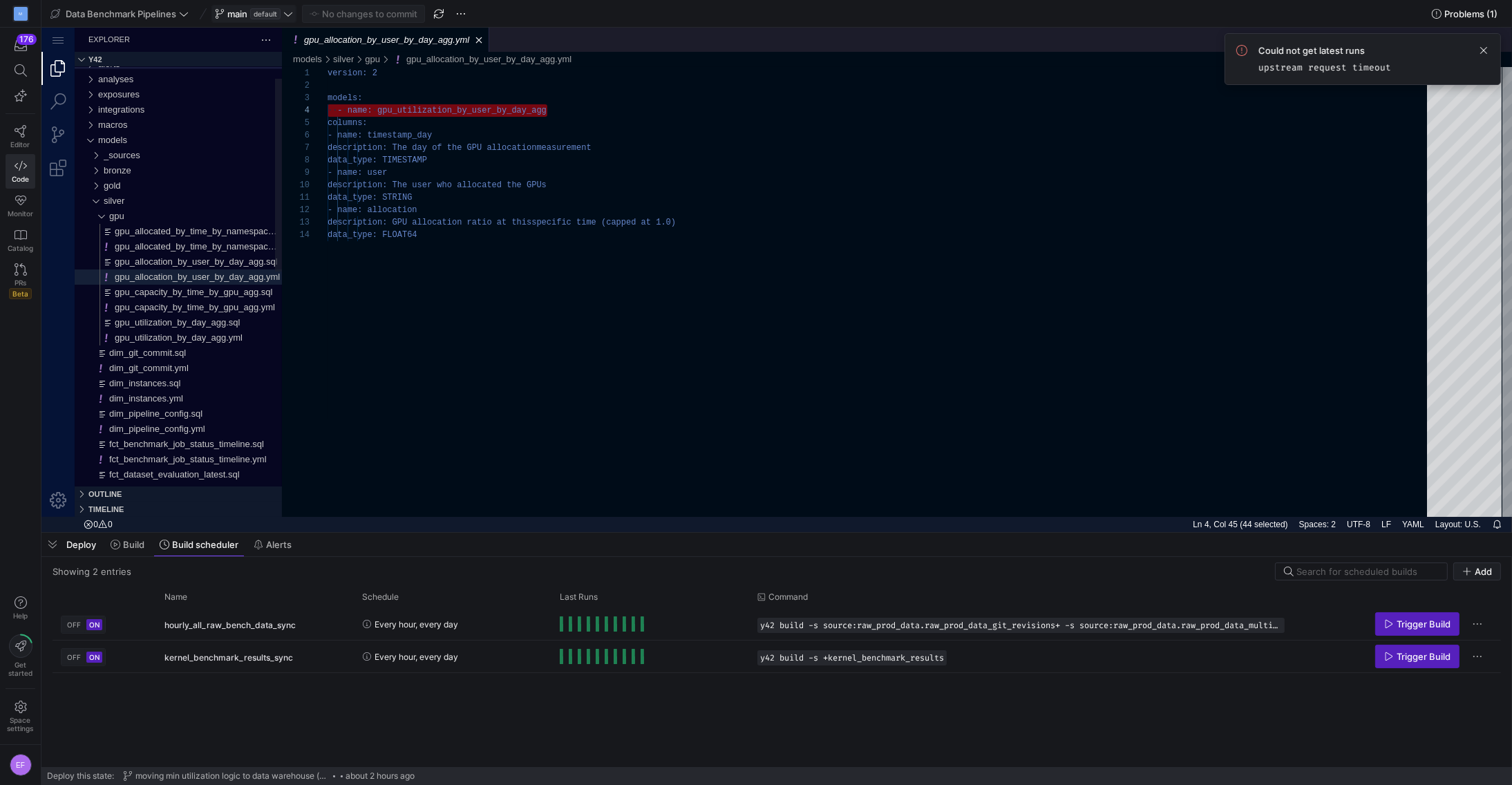
scroll to position [36, 219]
